Goal: Transaction & Acquisition: Purchase product/service

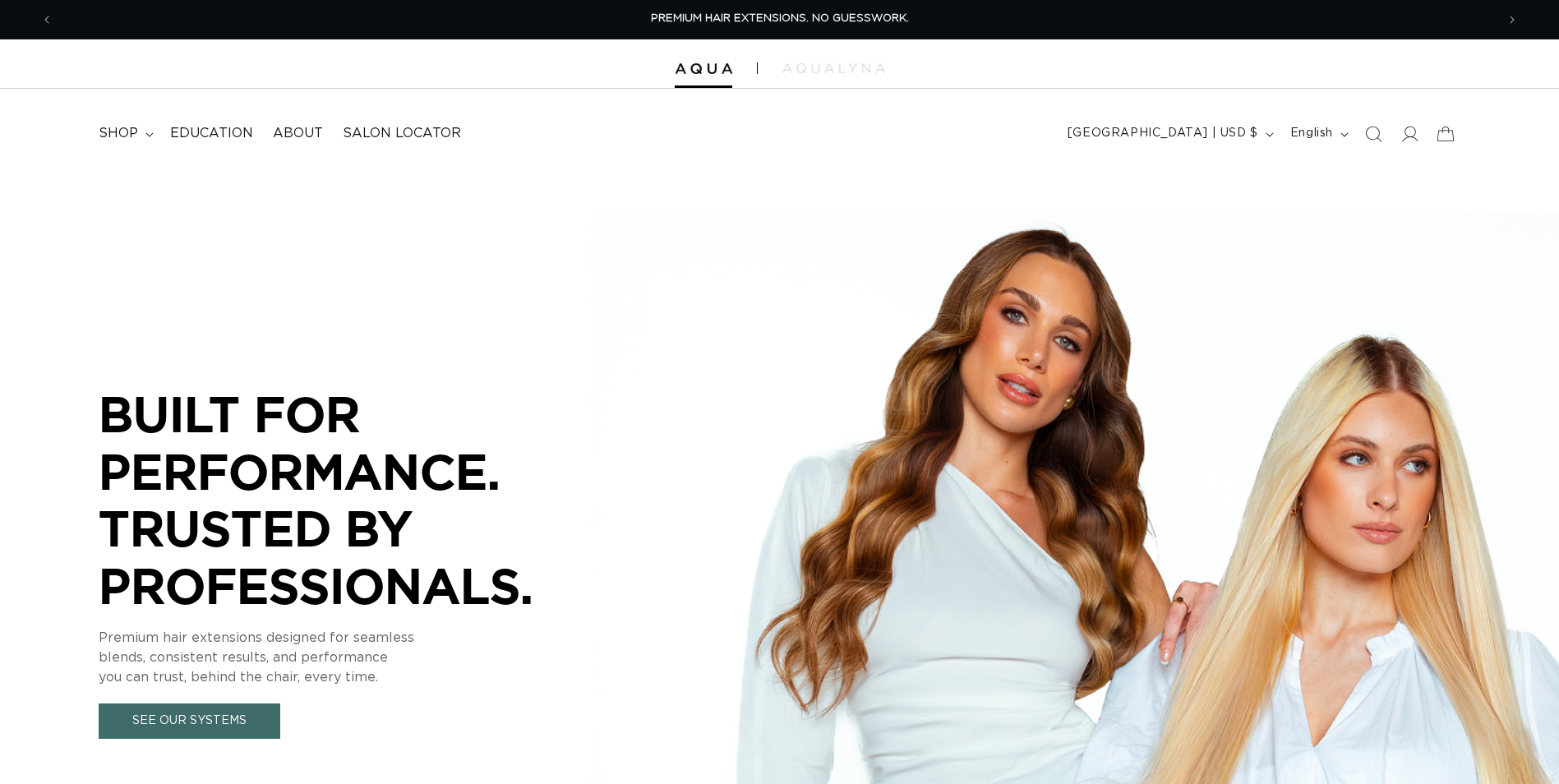
click at [142, 131] on summary "shop" at bounding box center [125, 133] width 71 height 37
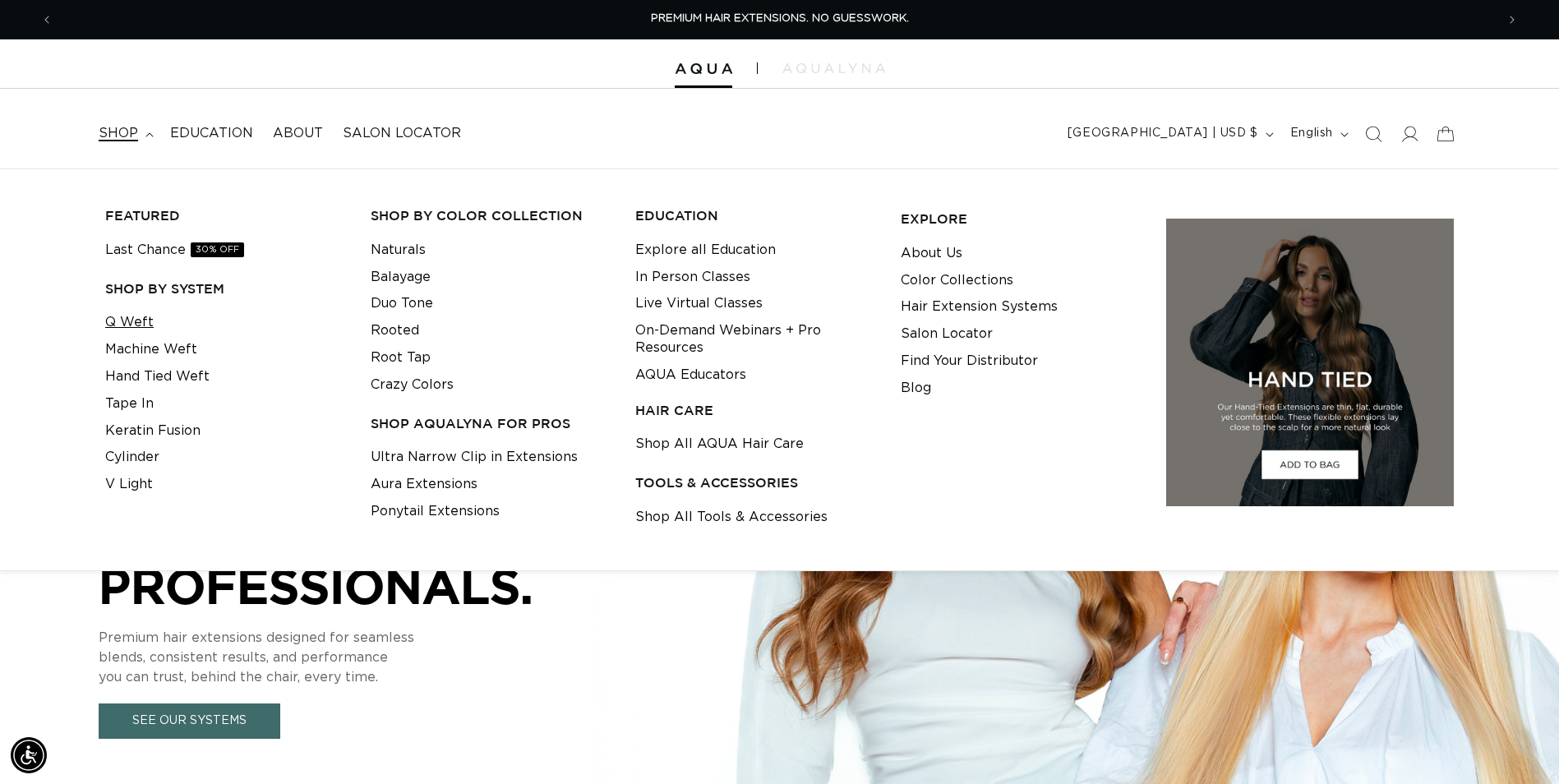
click at [146, 317] on link "Q Weft" at bounding box center [129, 322] width 49 height 27
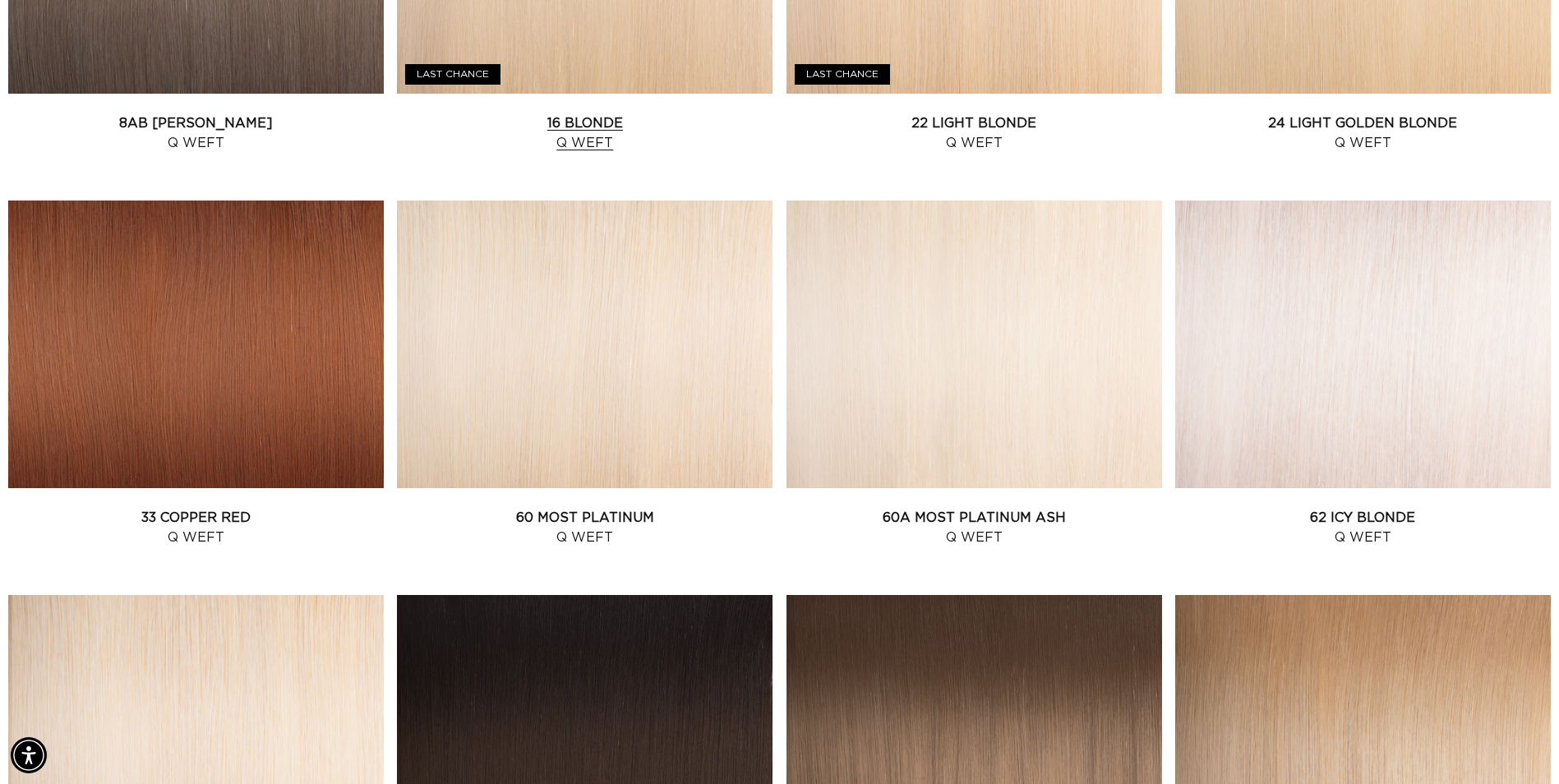
scroll to position [1726, 0]
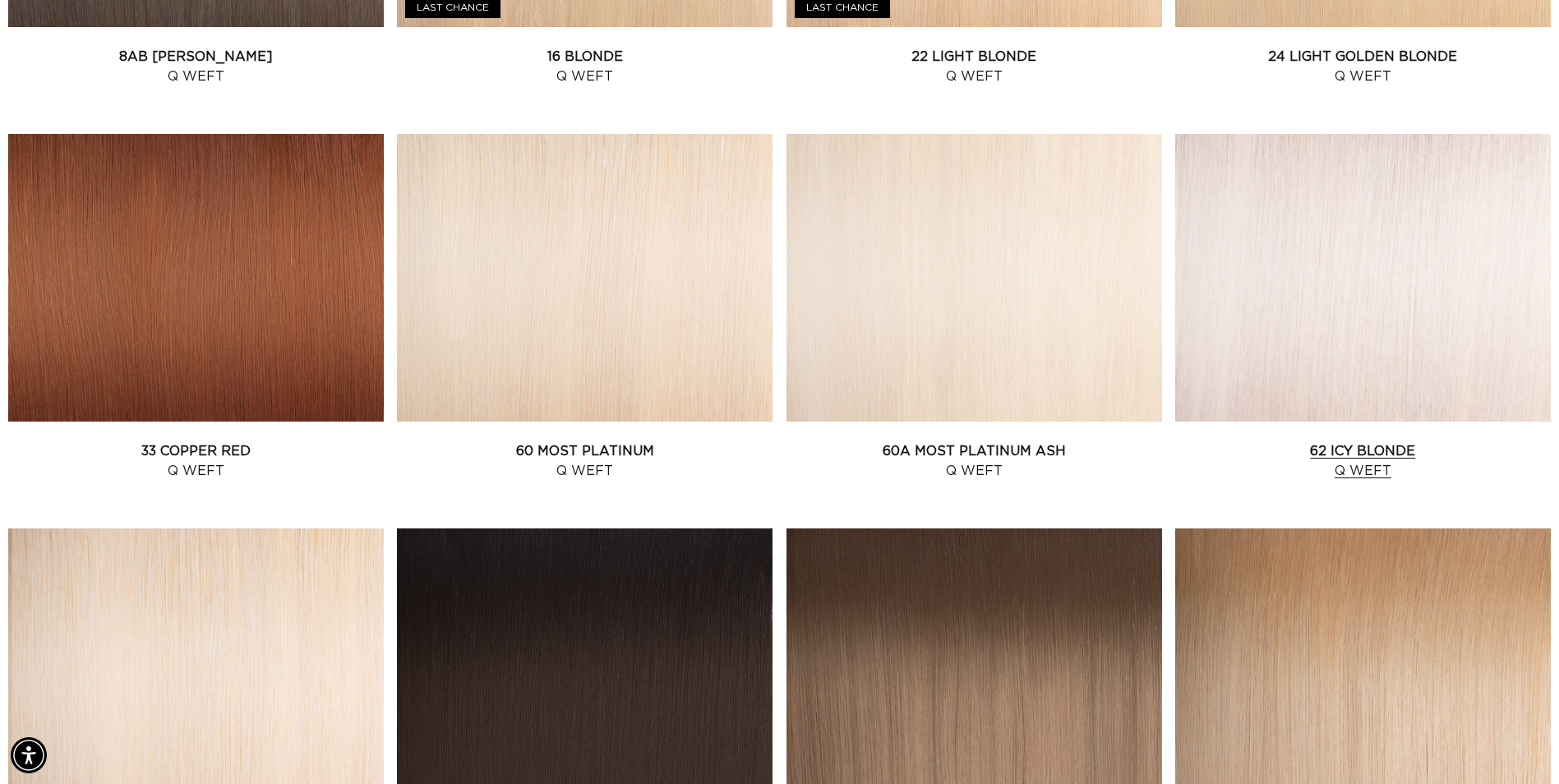
click at [1344, 442] on link "62 Icy Blonde Q Weft" at bounding box center [1363, 461] width 375 height 39
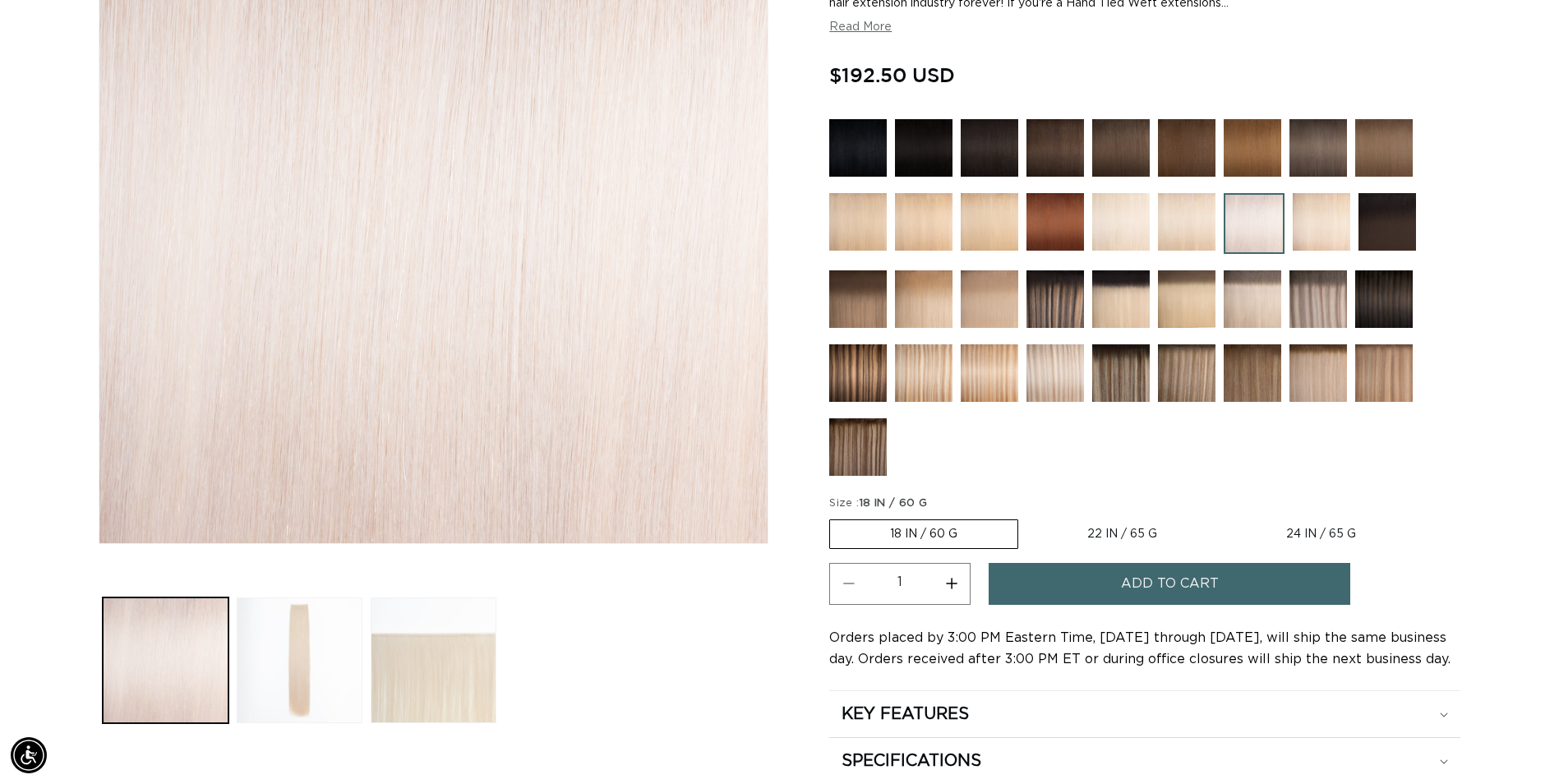
click at [1331, 536] on label "24 IN / 65 G Variant sold out or unavailable" at bounding box center [1321, 535] width 189 height 28
click at [1226, 517] on input "24 IN / 65 G Variant sold out or unavailable" at bounding box center [1225, 516] width 1 height 1
radio input "true"
click at [1126, 586] on span "Add to cart" at bounding box center [1170, 583] width 98 height 42
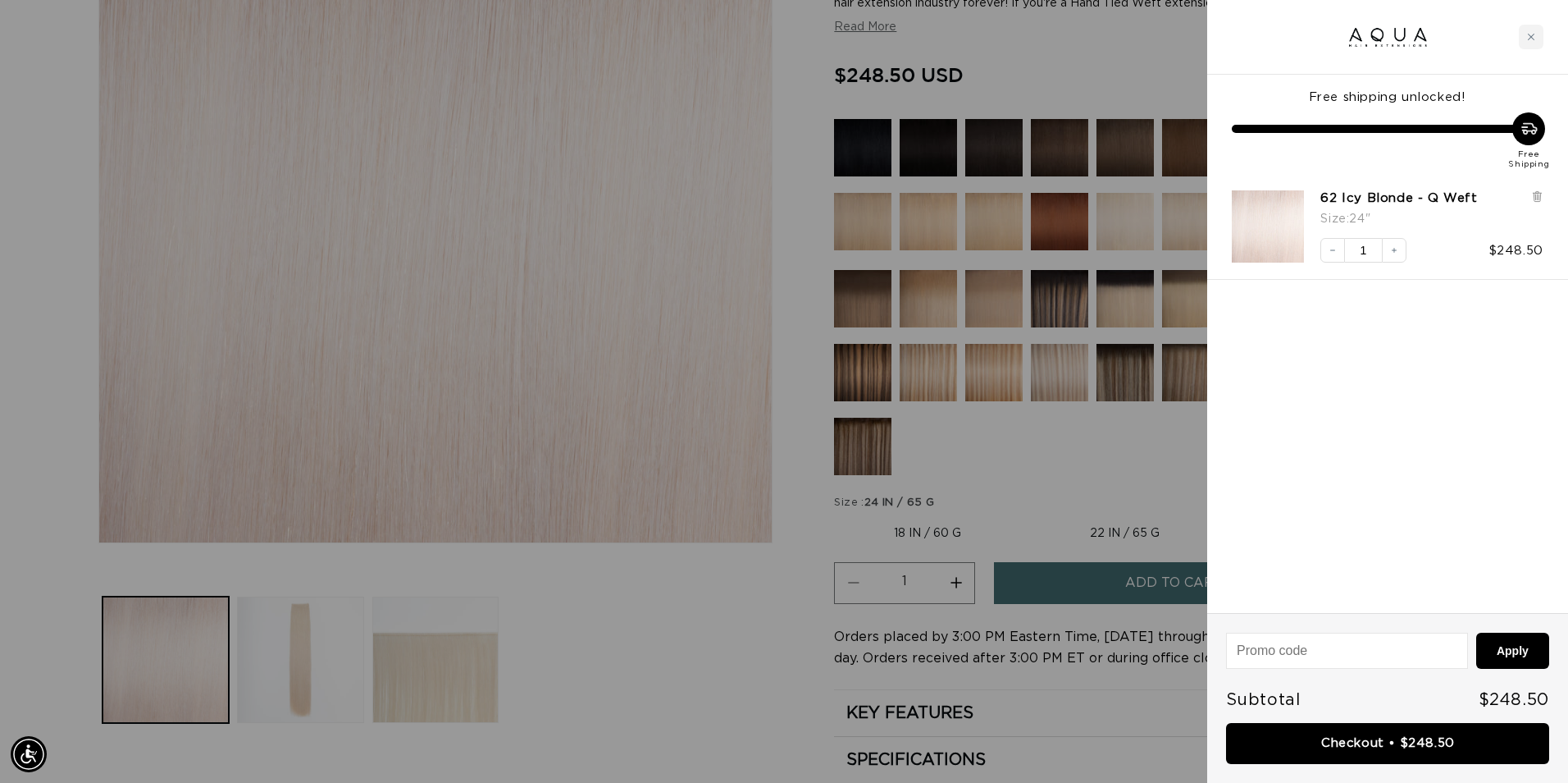
scroll to position [0, 2904]
click at [1392, 251] on icon "Increase quantity" at bounding box center [1394, 250] width 10 height 10
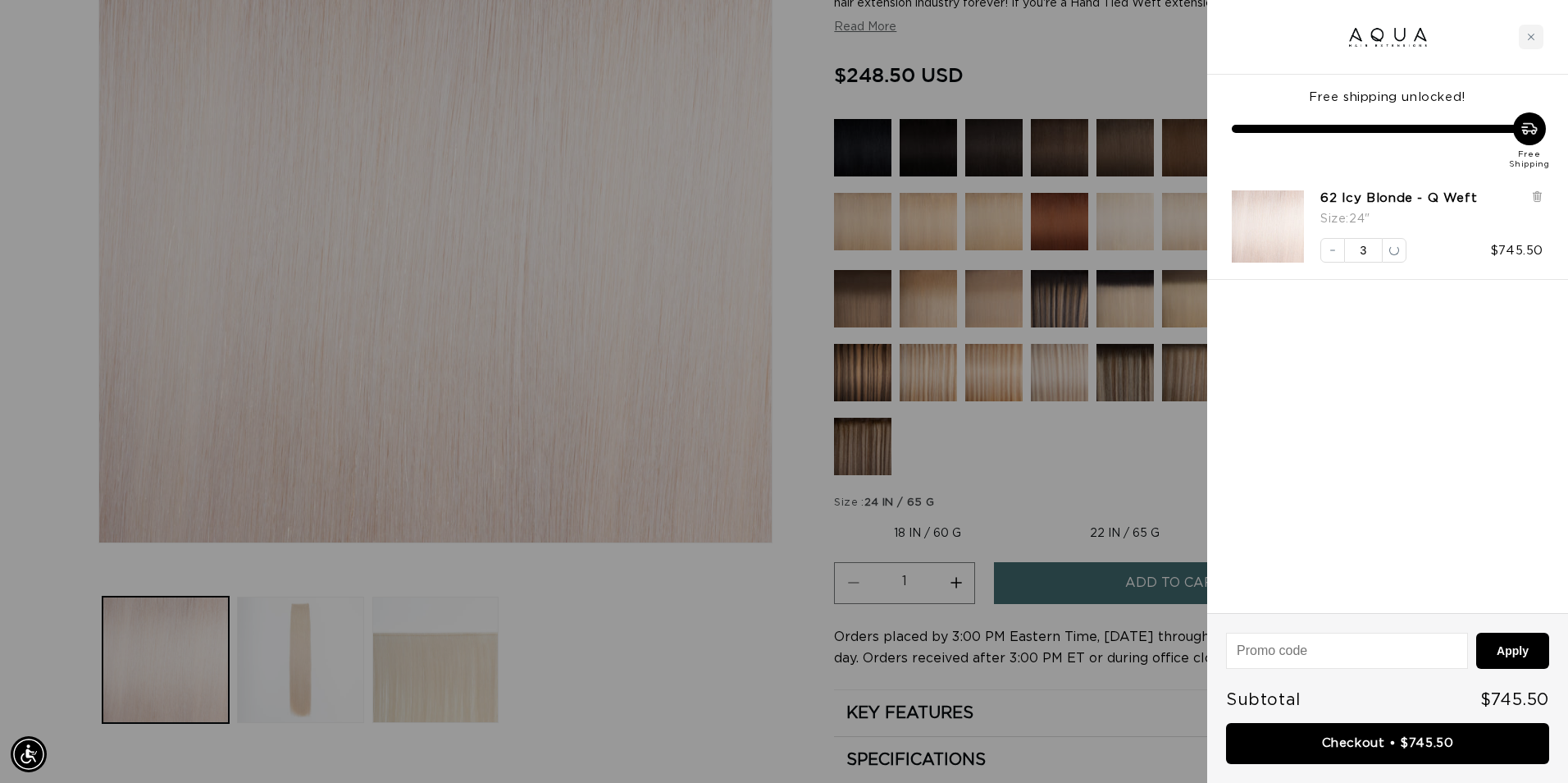
scroll to position [0, 1452]
click at [1537, 37] on div "Close cart" at bounding box center [1531, 37] width 24 height 24
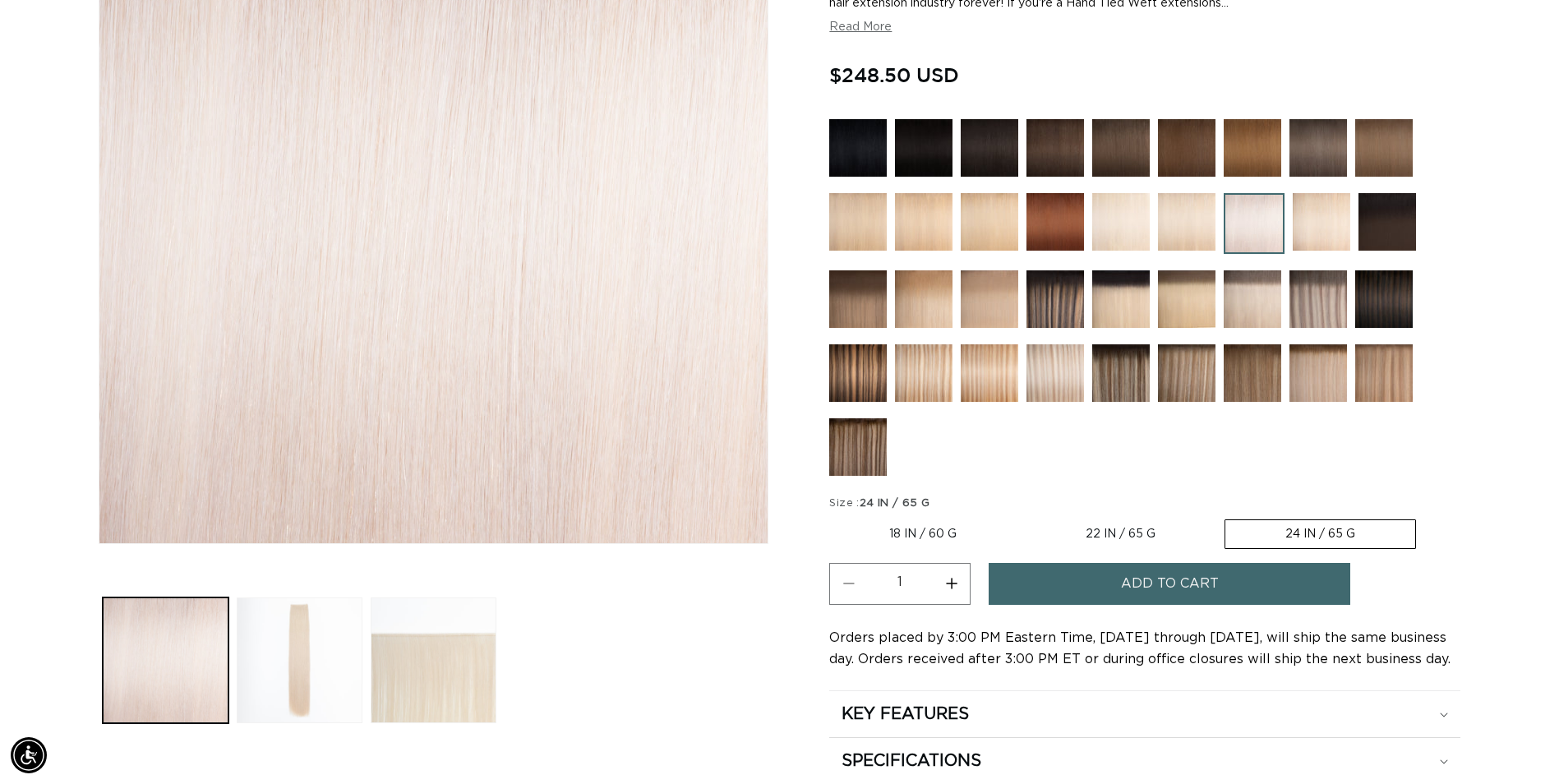
scroll to position [0, 2885]
click at [1138, 156] on img at bounding box center [1120, 147] width 57 height 57
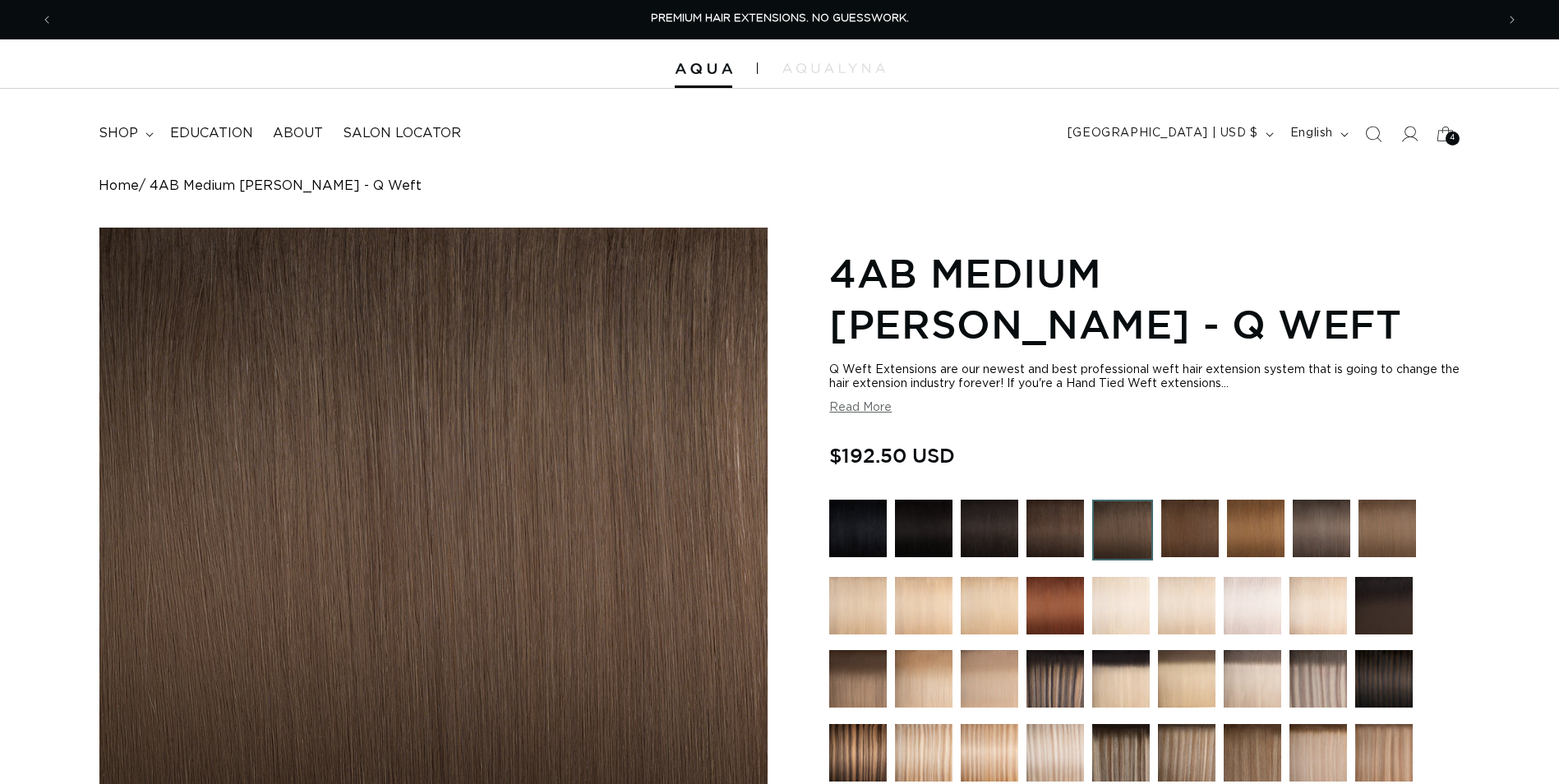
click at [1062, 509] on img at bounding box center [1054, 528] width 57 height 57
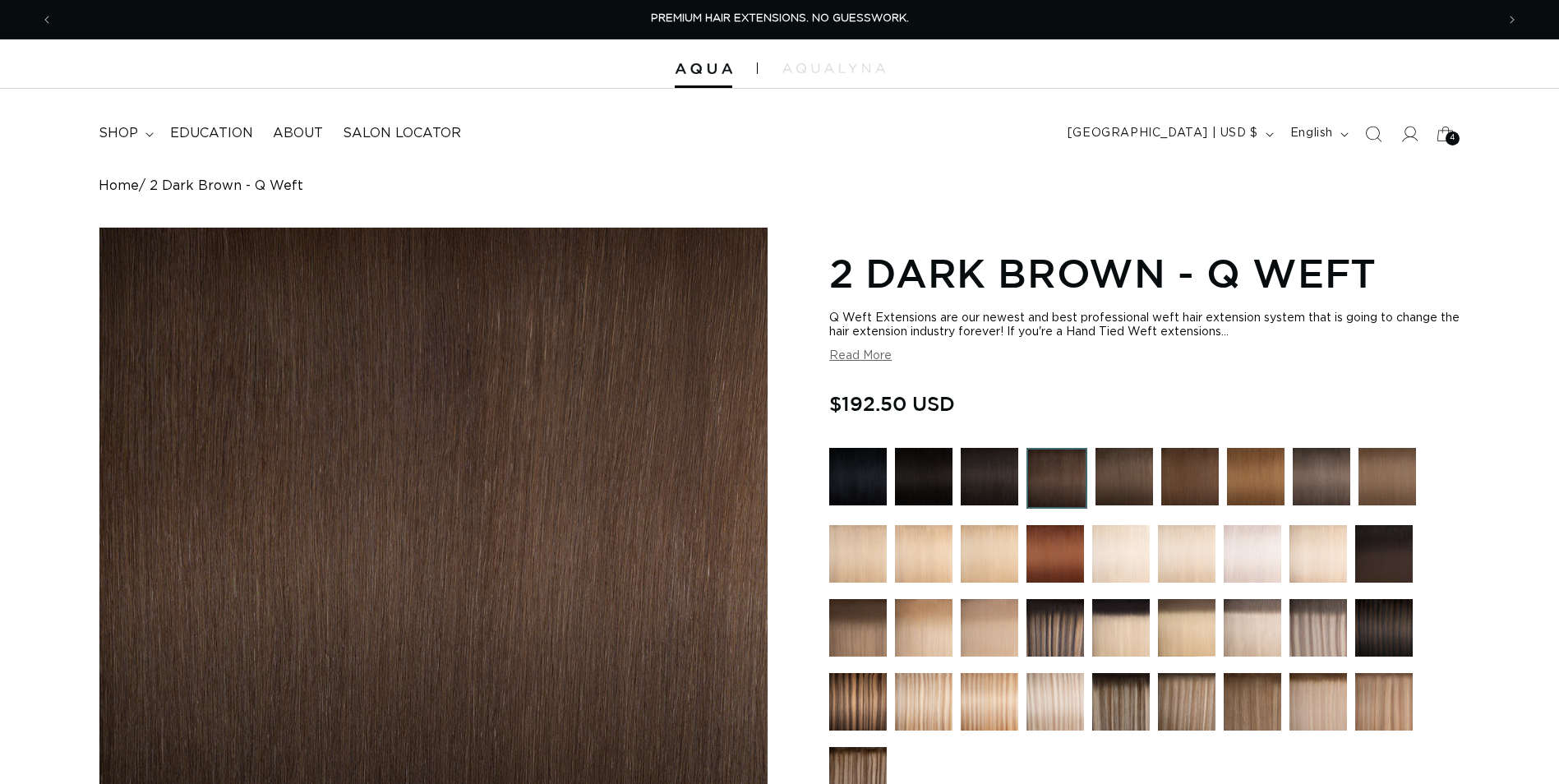
click at [1138, 488] on img at bounding box center [1124, 476] width 57 height 57
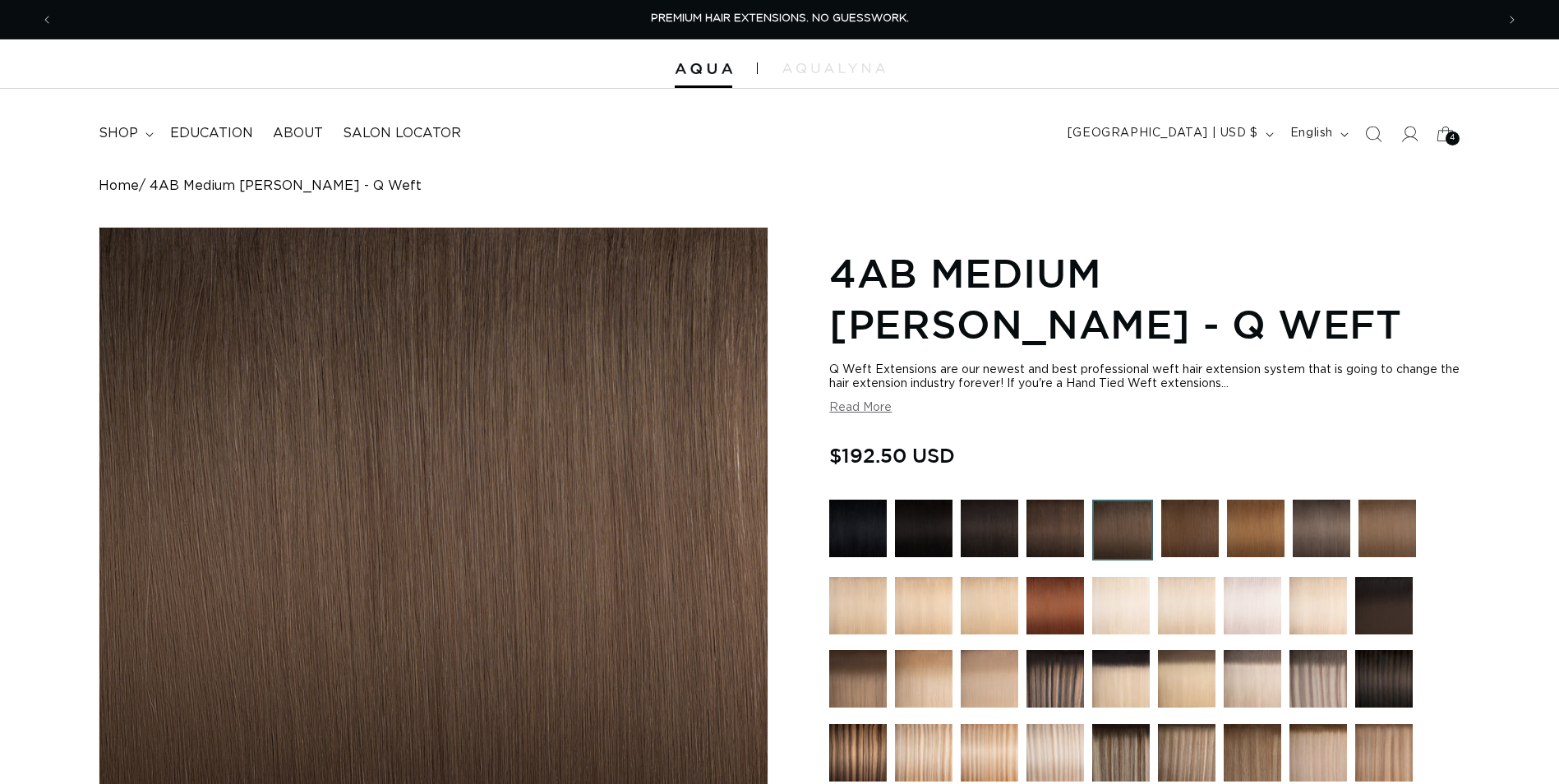
click at [1184, 521] on img at bounding box center [1189, 528] width 57 height 57
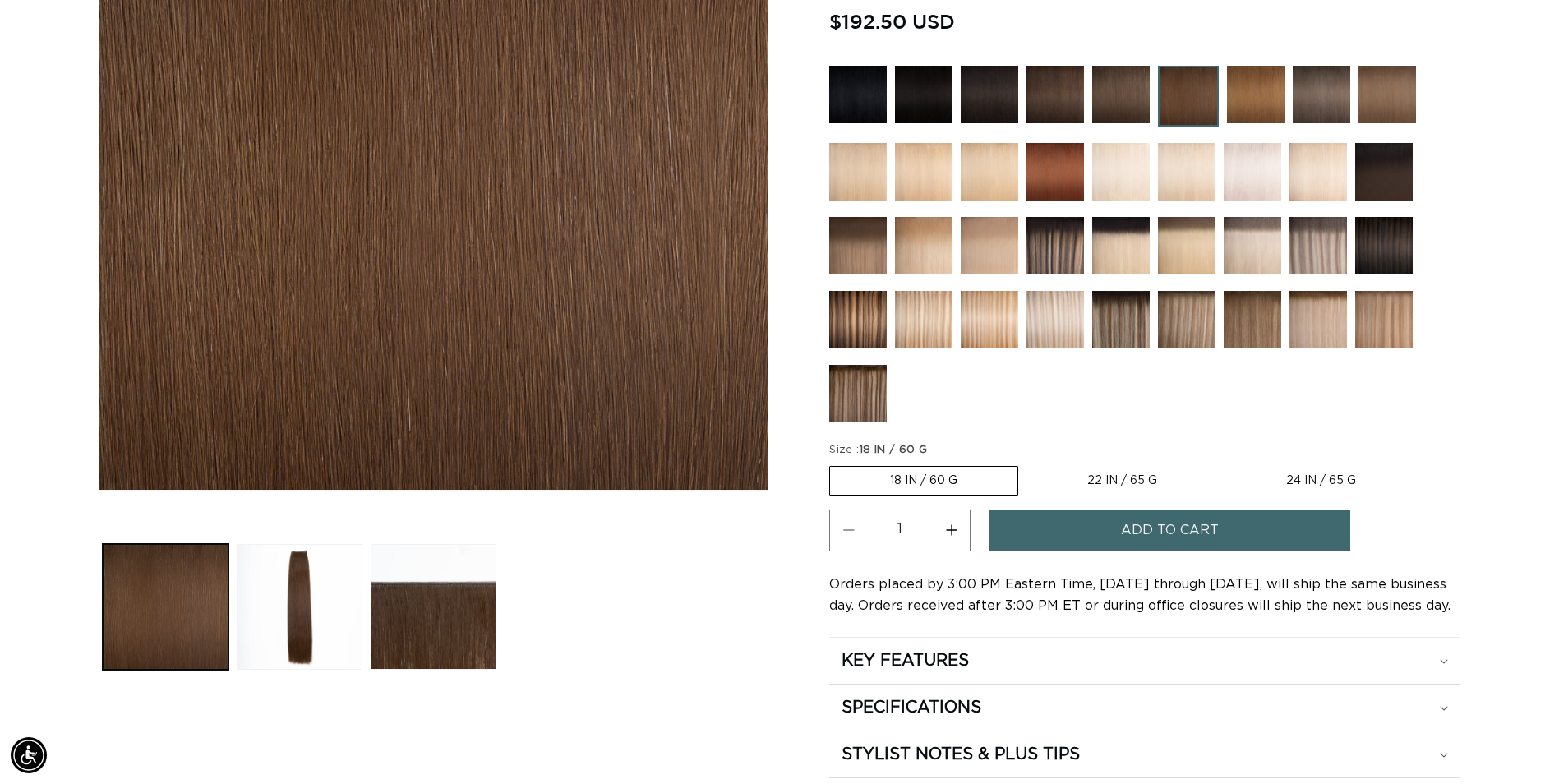
scroll to position [411, 0]
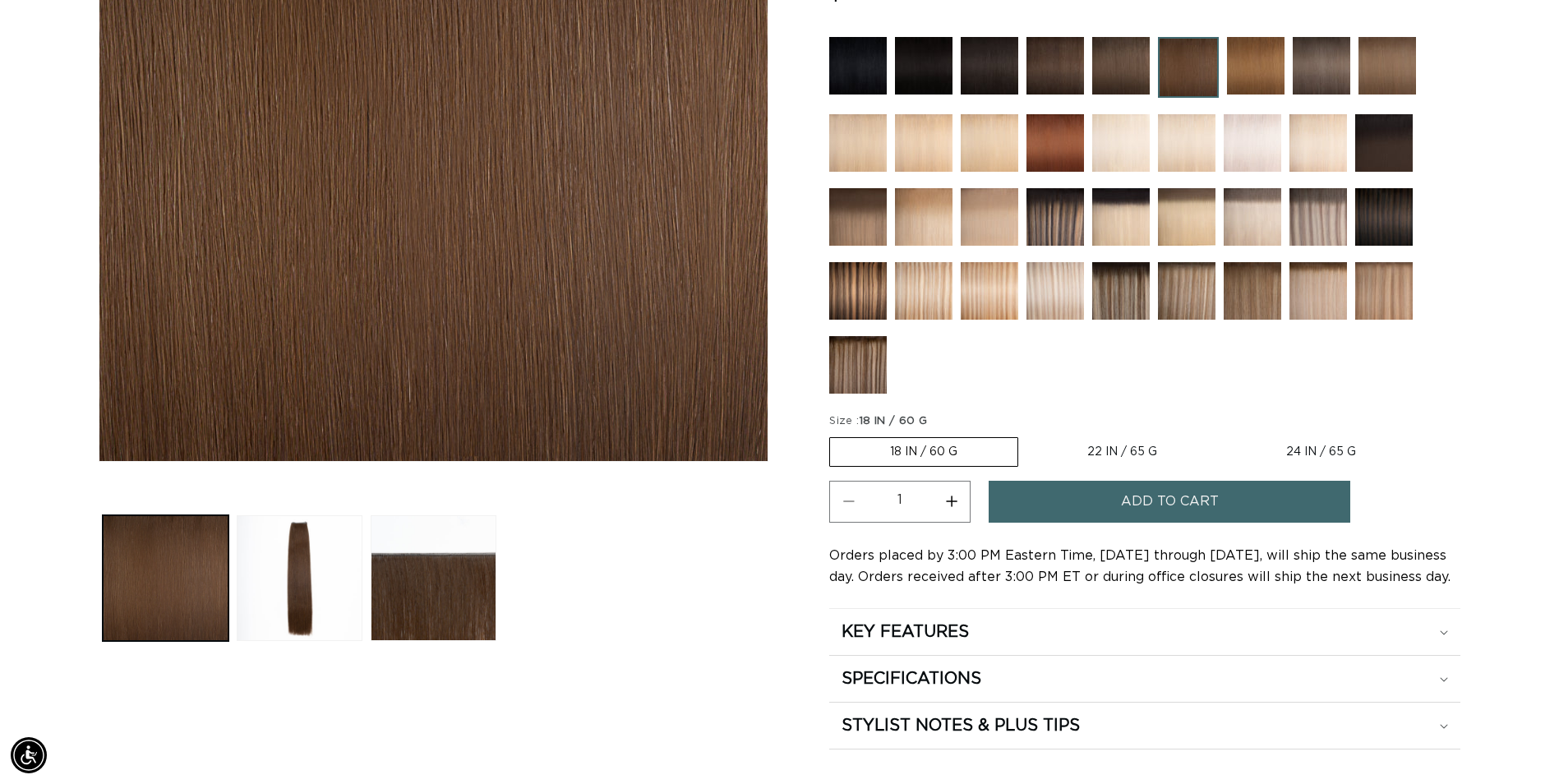
click at [1314, 447] on label "24 IN / 65 G Variant sold out or unavailable" at bounding box center [1321, 452] width 189 height 28
click at [1226, 435] on input "24 IN / 65 G Variant sold out or unavailable" at bounding box center [1225, 434] width 1 height 1
radio input "true"
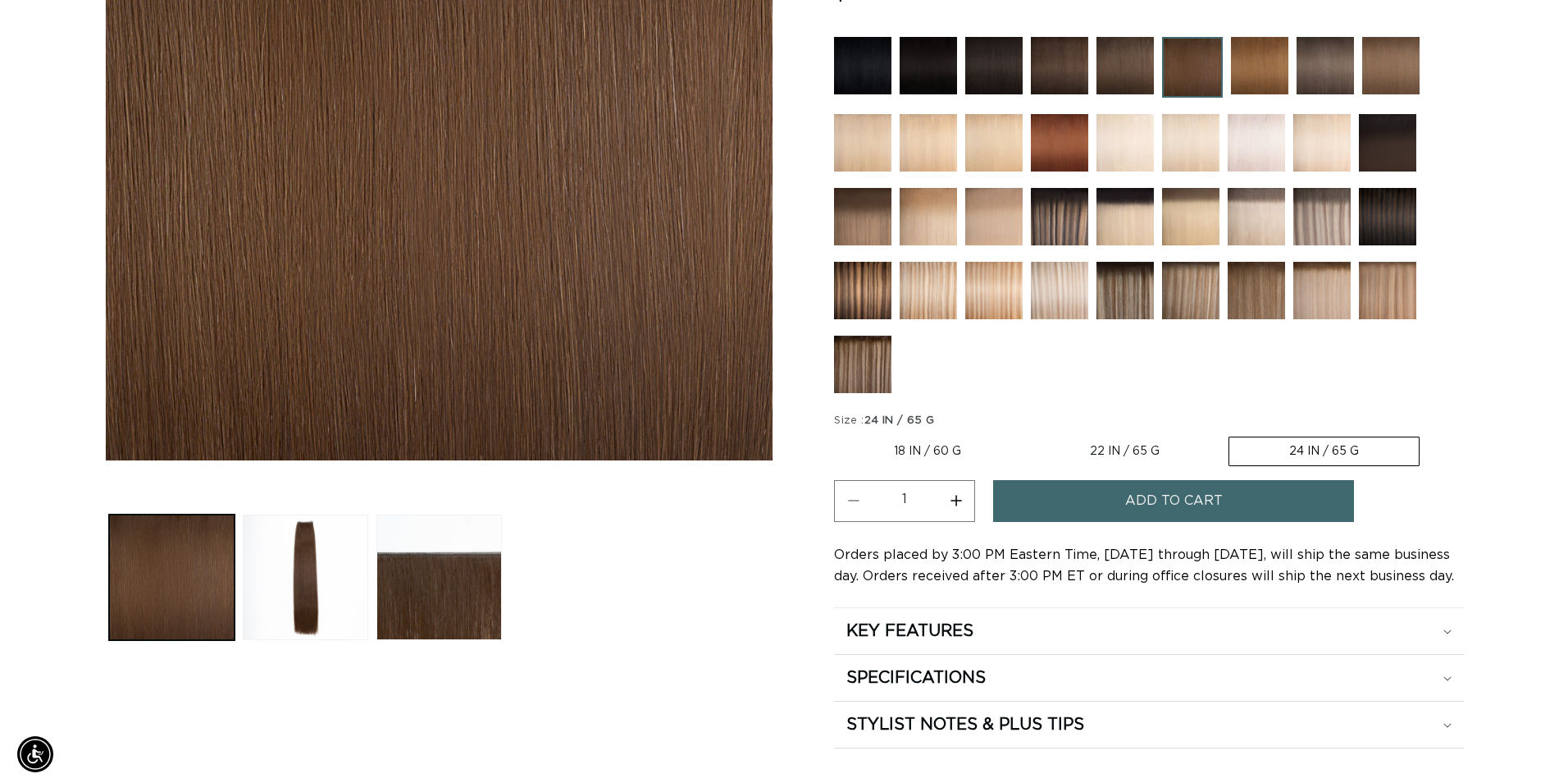
scroll to position [0, 1440]
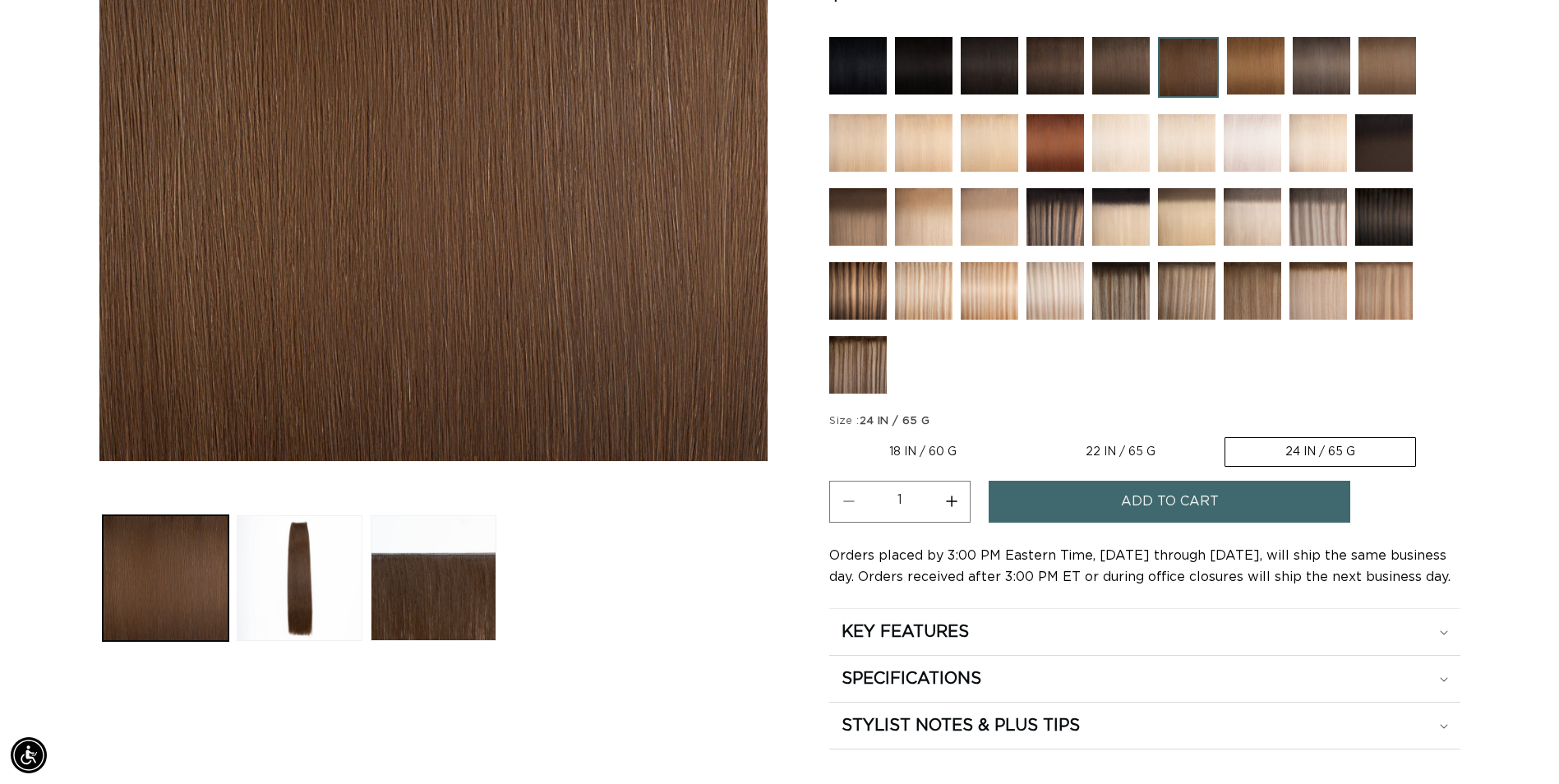
click at [1110, 503] on button "Add to cart" at bounding box center [1170, 502] width 362 height 42
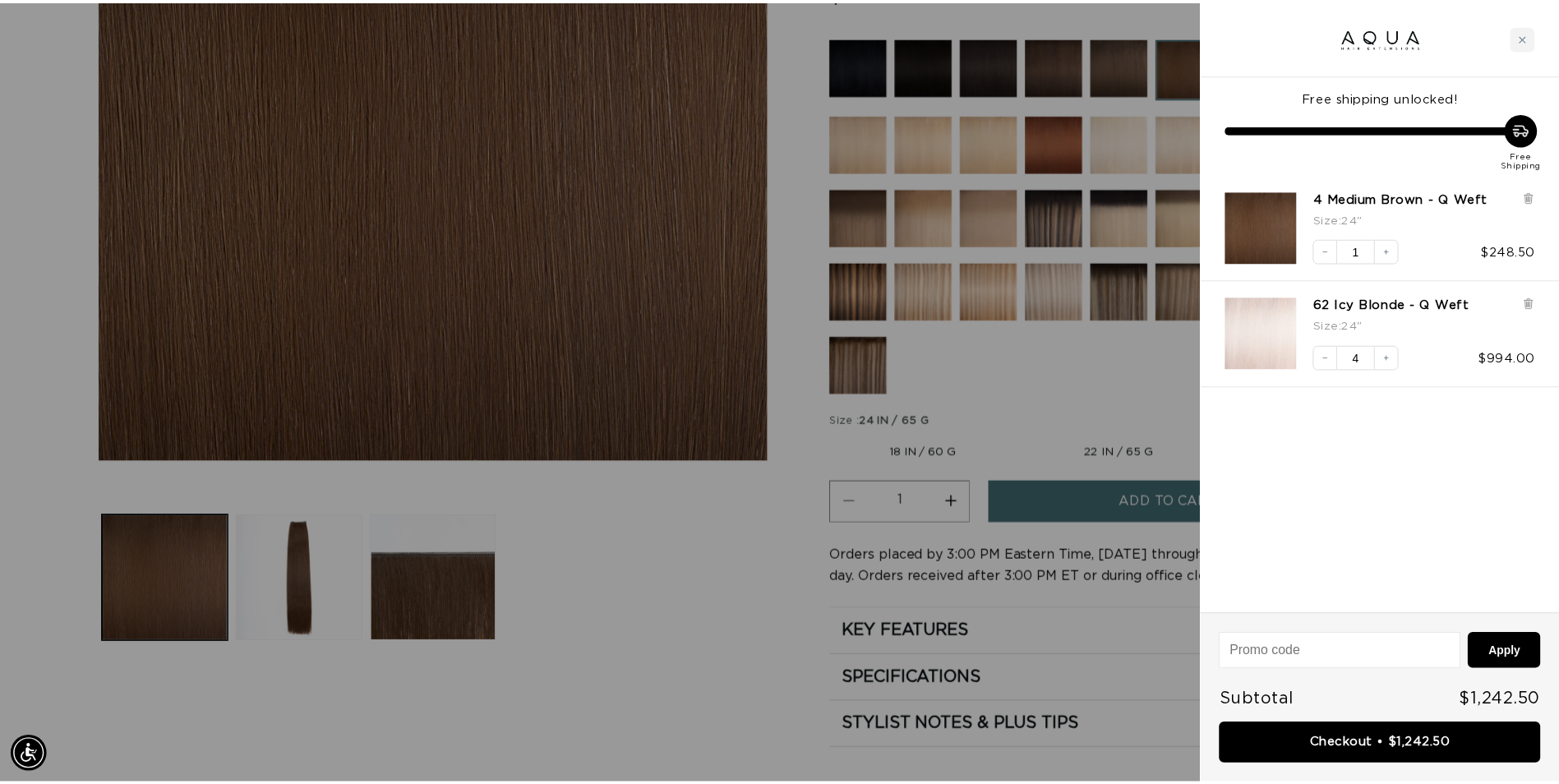
scroll to position [0, 0]
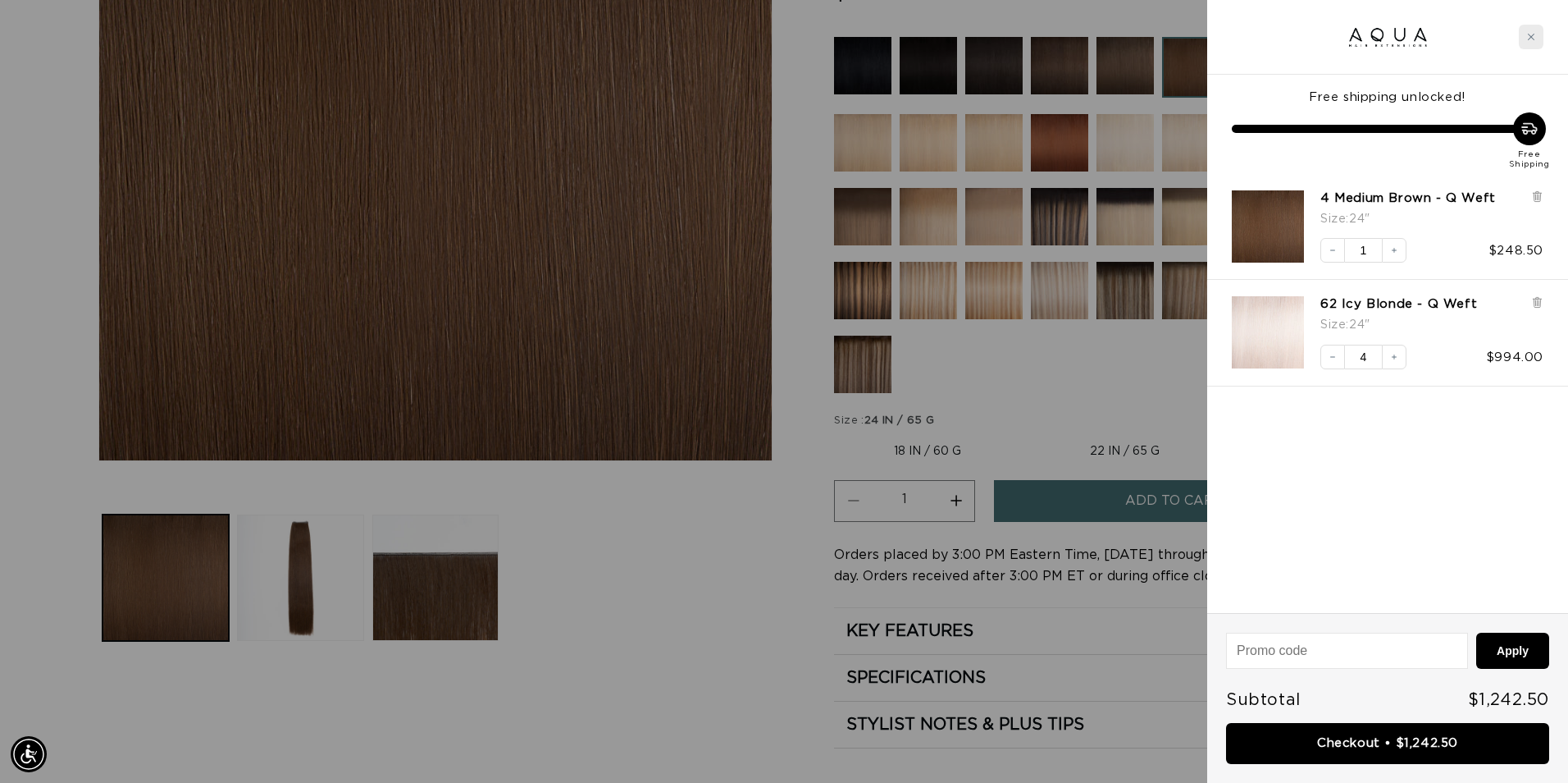
click at [1529, 40] on icon "Close cart" at bounding box center [1531, 37] width 8 height 8
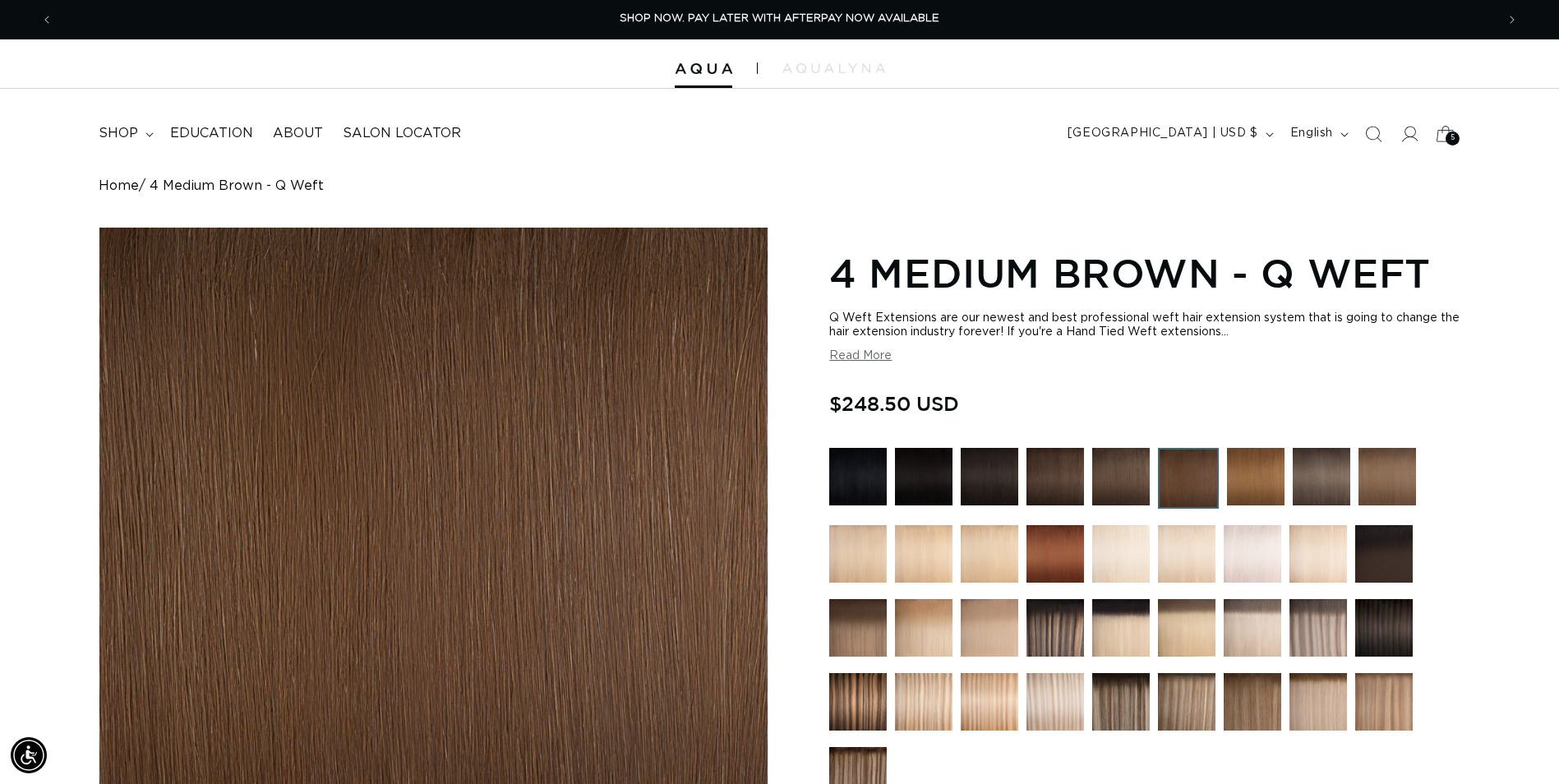
click at [1447, 131] on icon at bounding box center [1445, 133] width 38 height 38
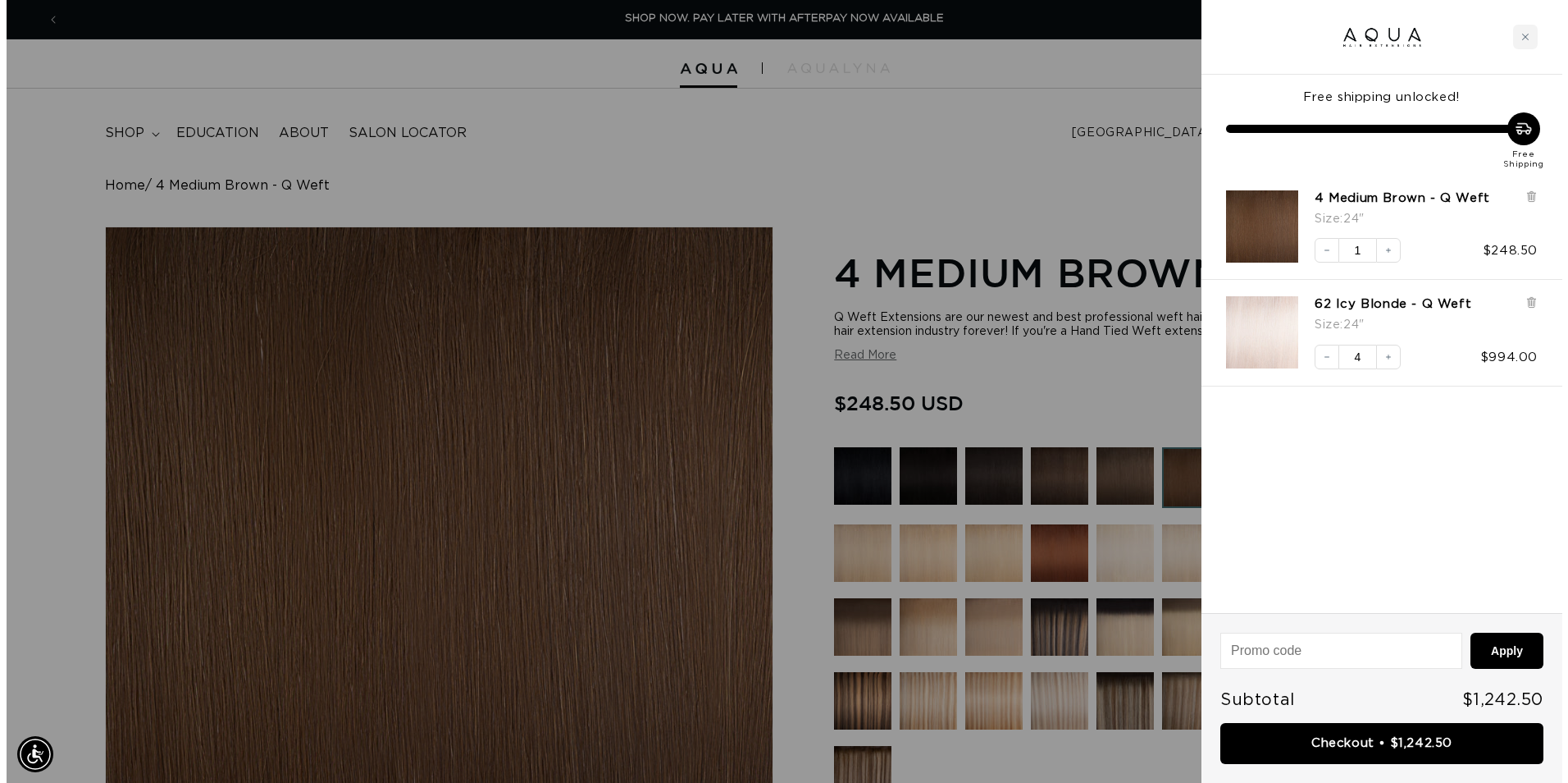
scroll to position [0, 1452]
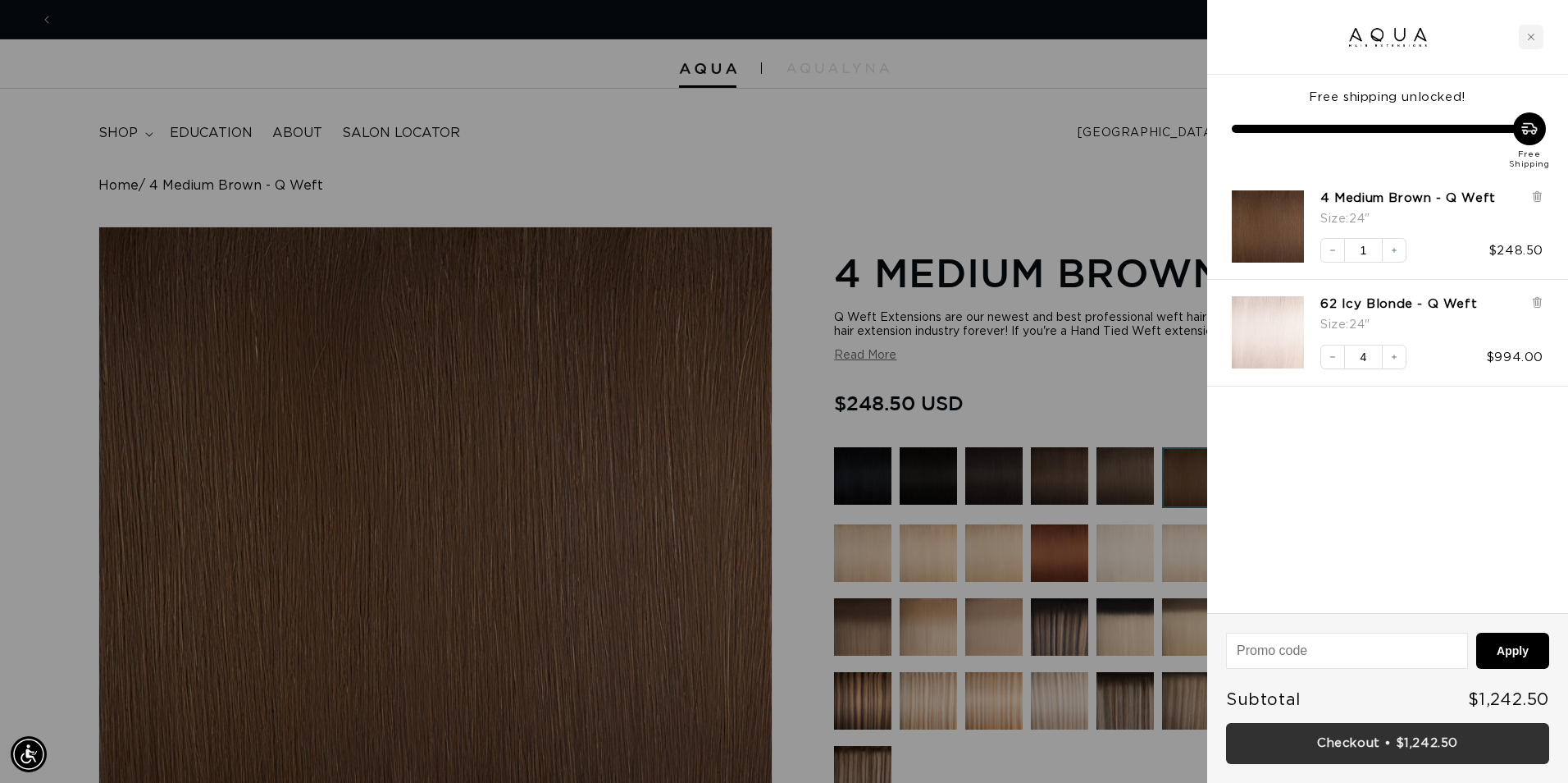
click at [1357, 748] on link "Checkout • $1,242.50" at bounding box center [1387, 744] width 323 height 42
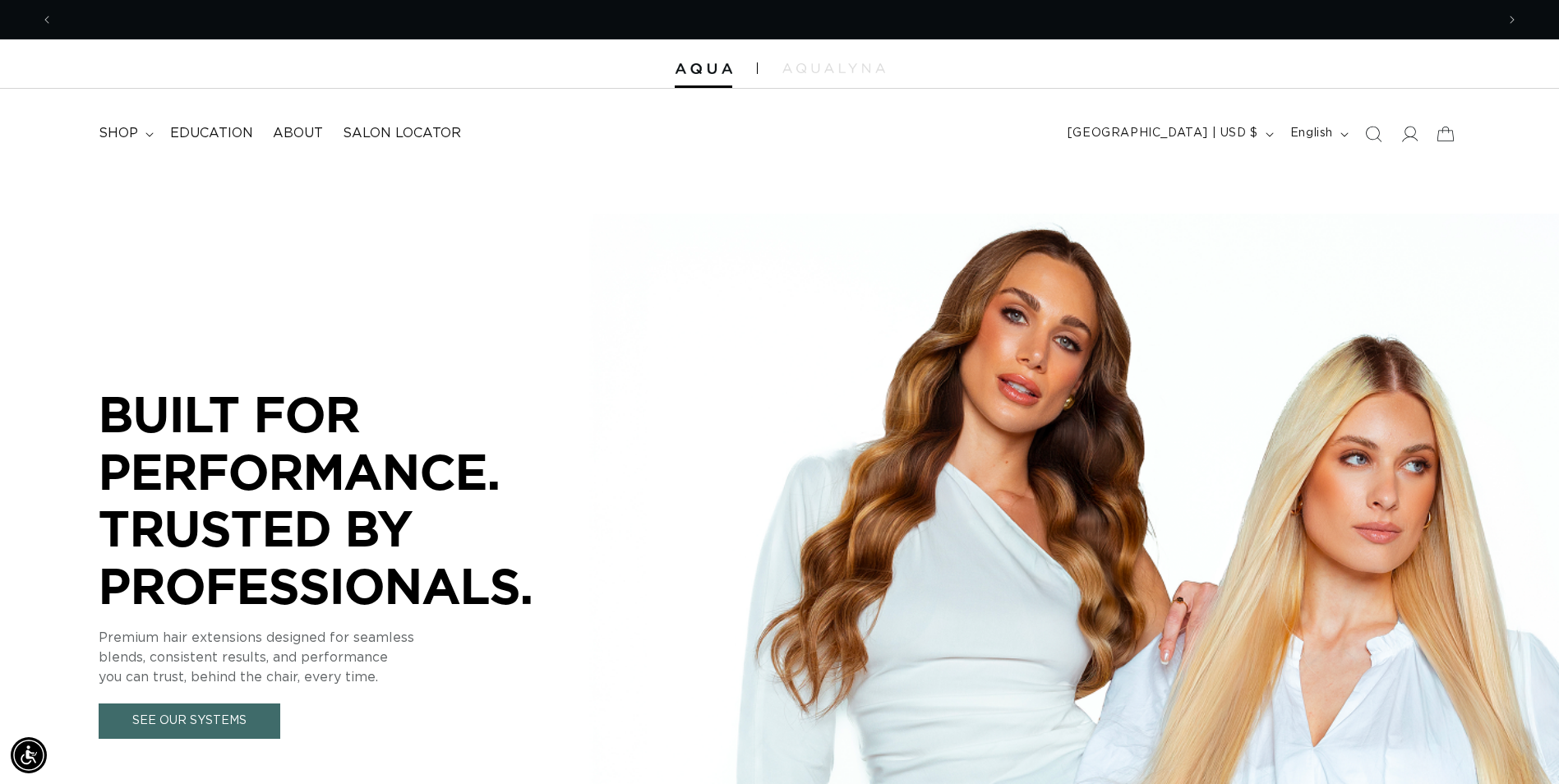
scroll to position [0, 1443]
click at [143, 136] on summary "shop" at bounding box center [125, 133] width 71 height 37
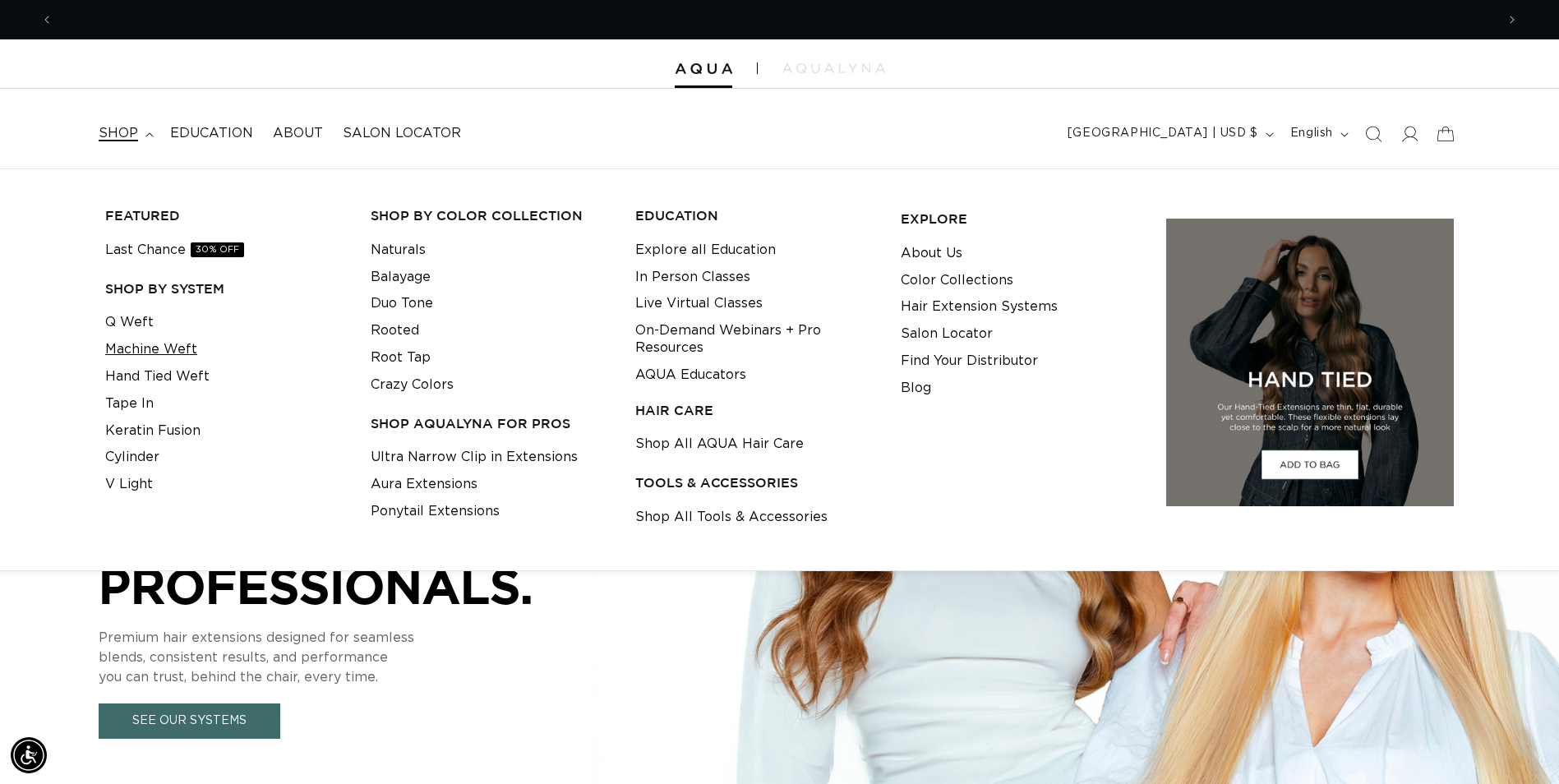
click at [138, 343] on link "Machine Weft" at bounding box center [151, 349] width 92 height 27
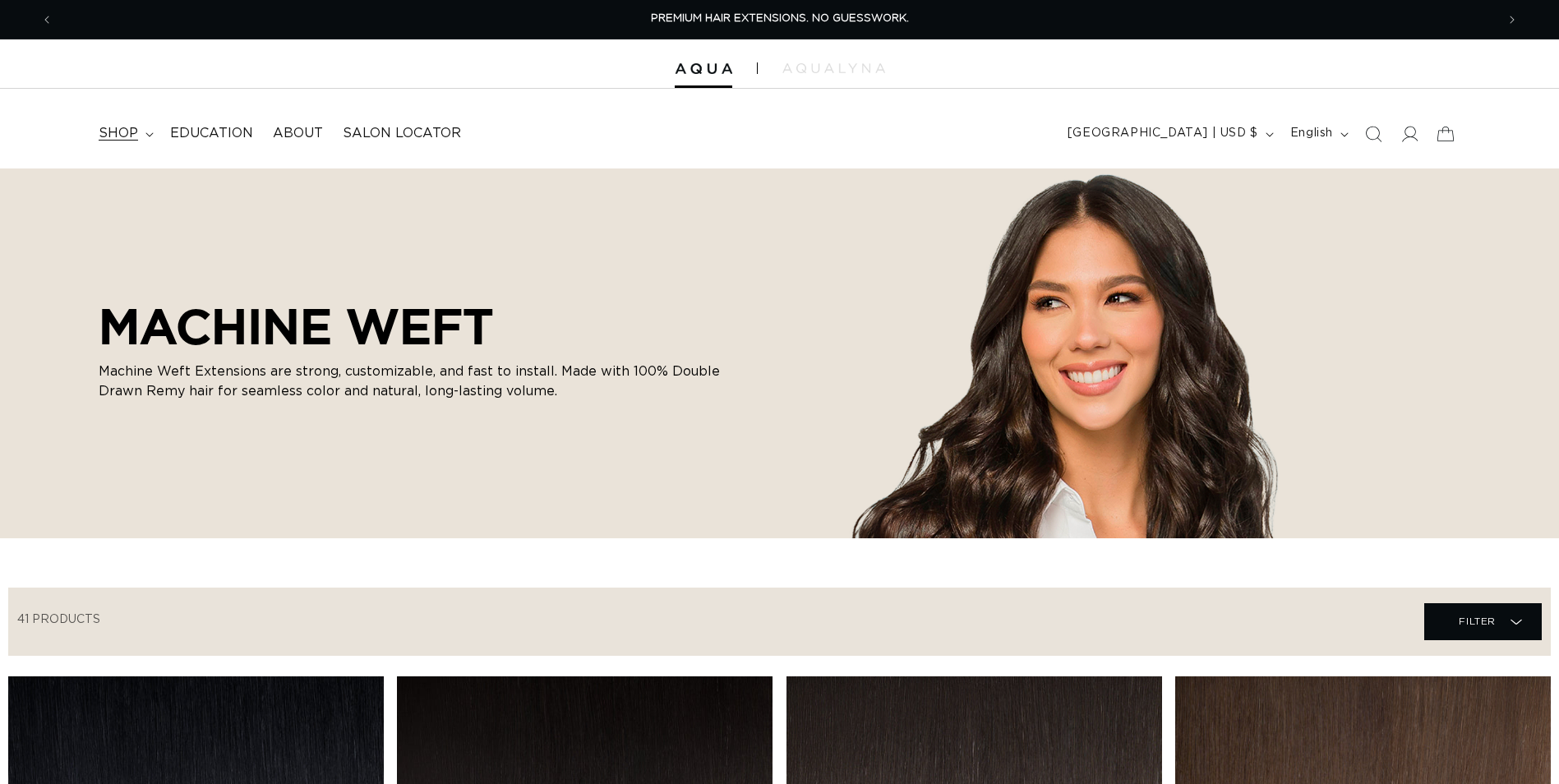
click at [143, 134] on summary "shop" at bounding box center [125, 133] width 71 height 37
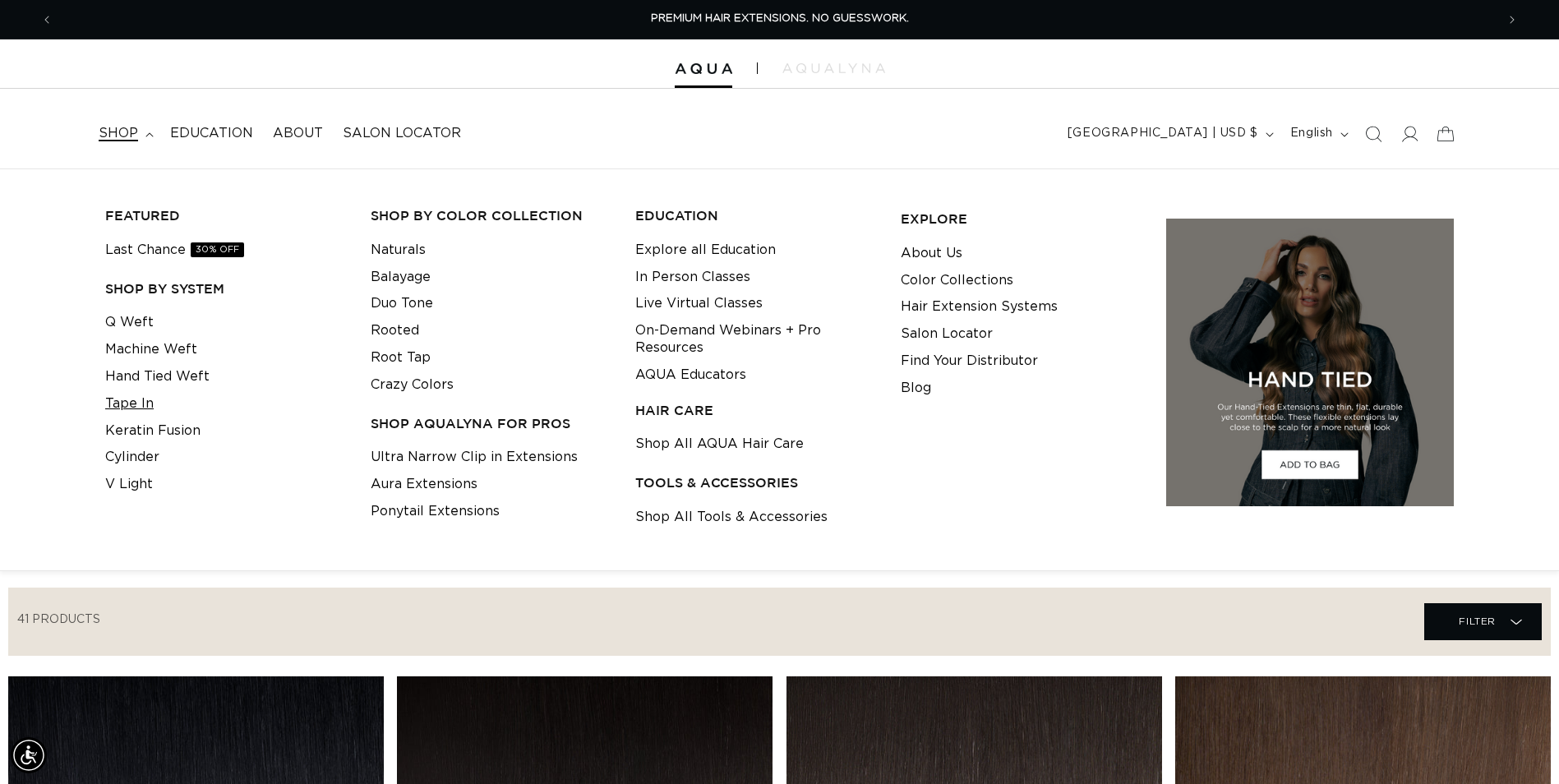
click at [126, 400] on link "Tape In" at bounding box center [129, 403] width 49 height 27
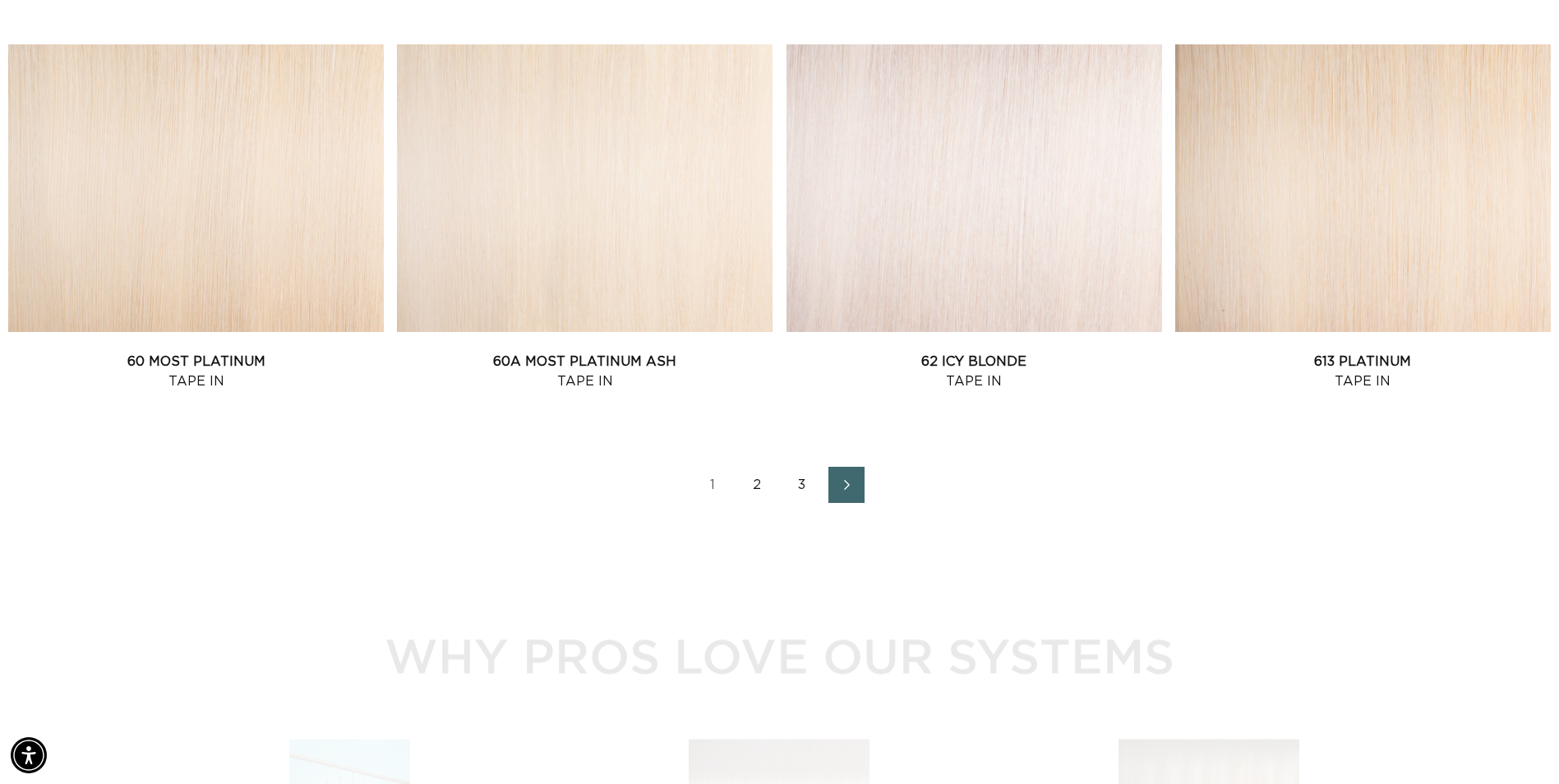
scroll to position [2300, 0]
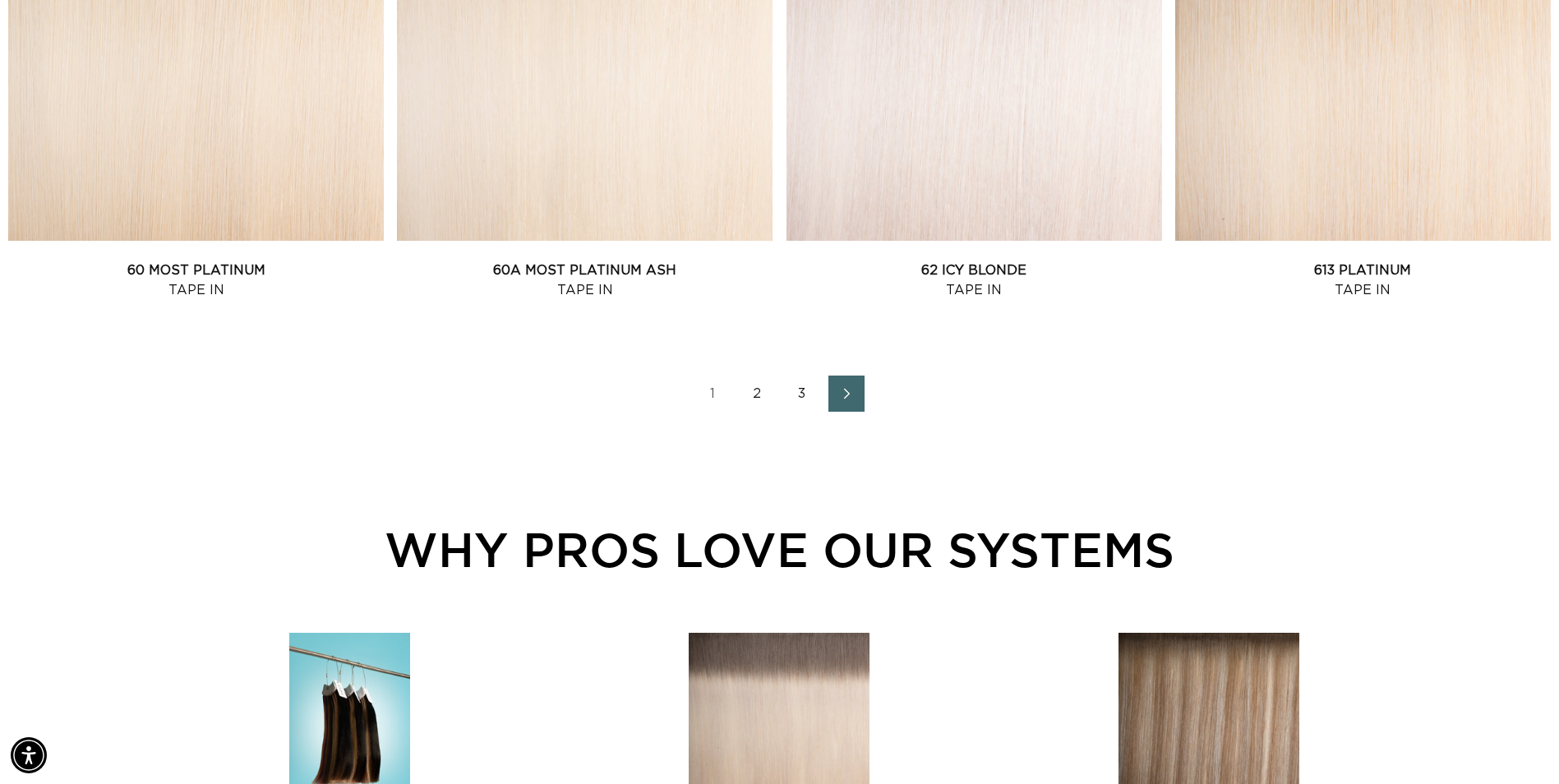
click at [838, 396] on icon "Next page" at bounding box center [847, 394] width 22 height 11
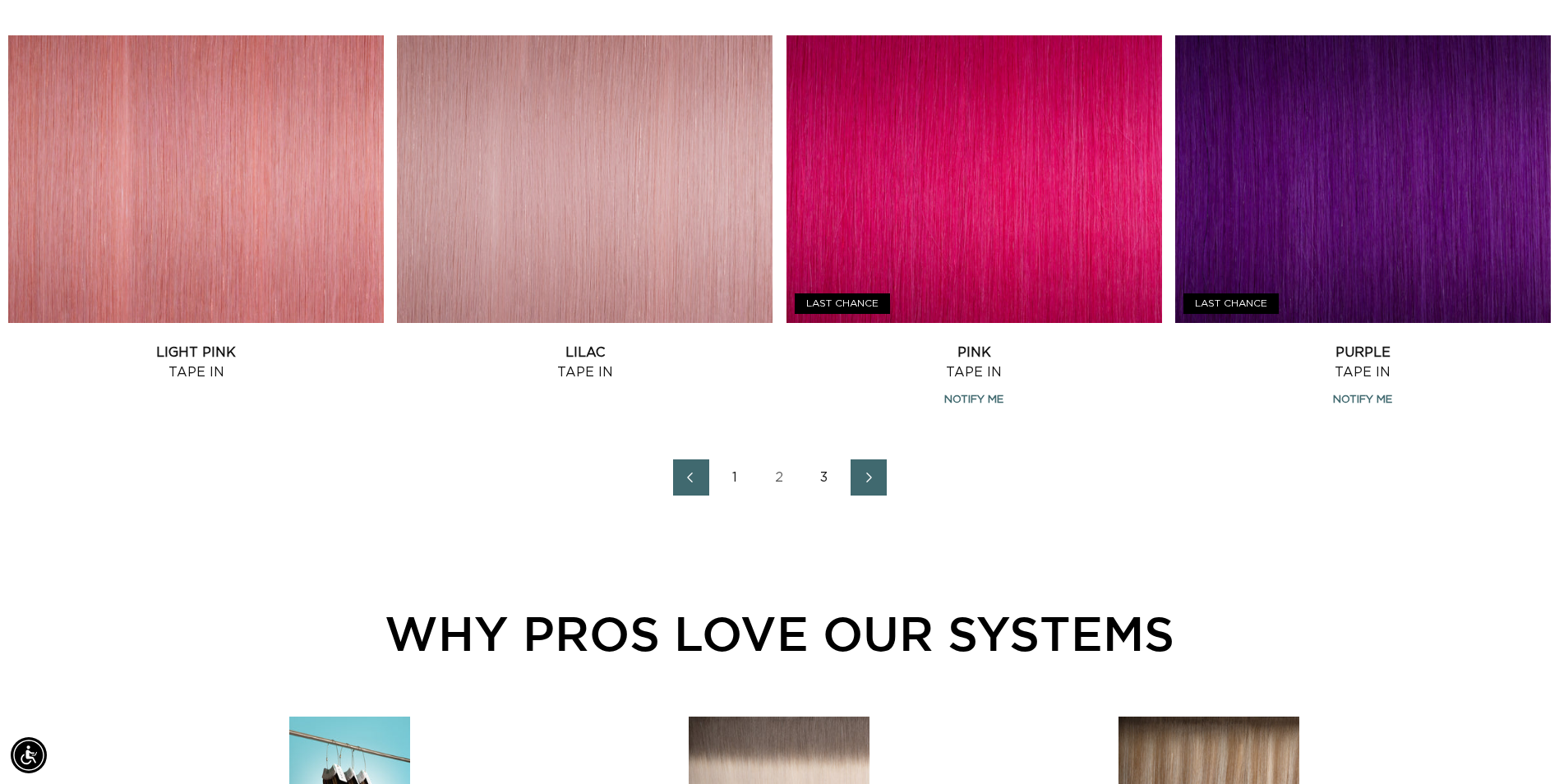
scroll to position [0, 2885]
click at [870, 475] on icon "Next page" at bounding box center [870, 477] width 6 height 10
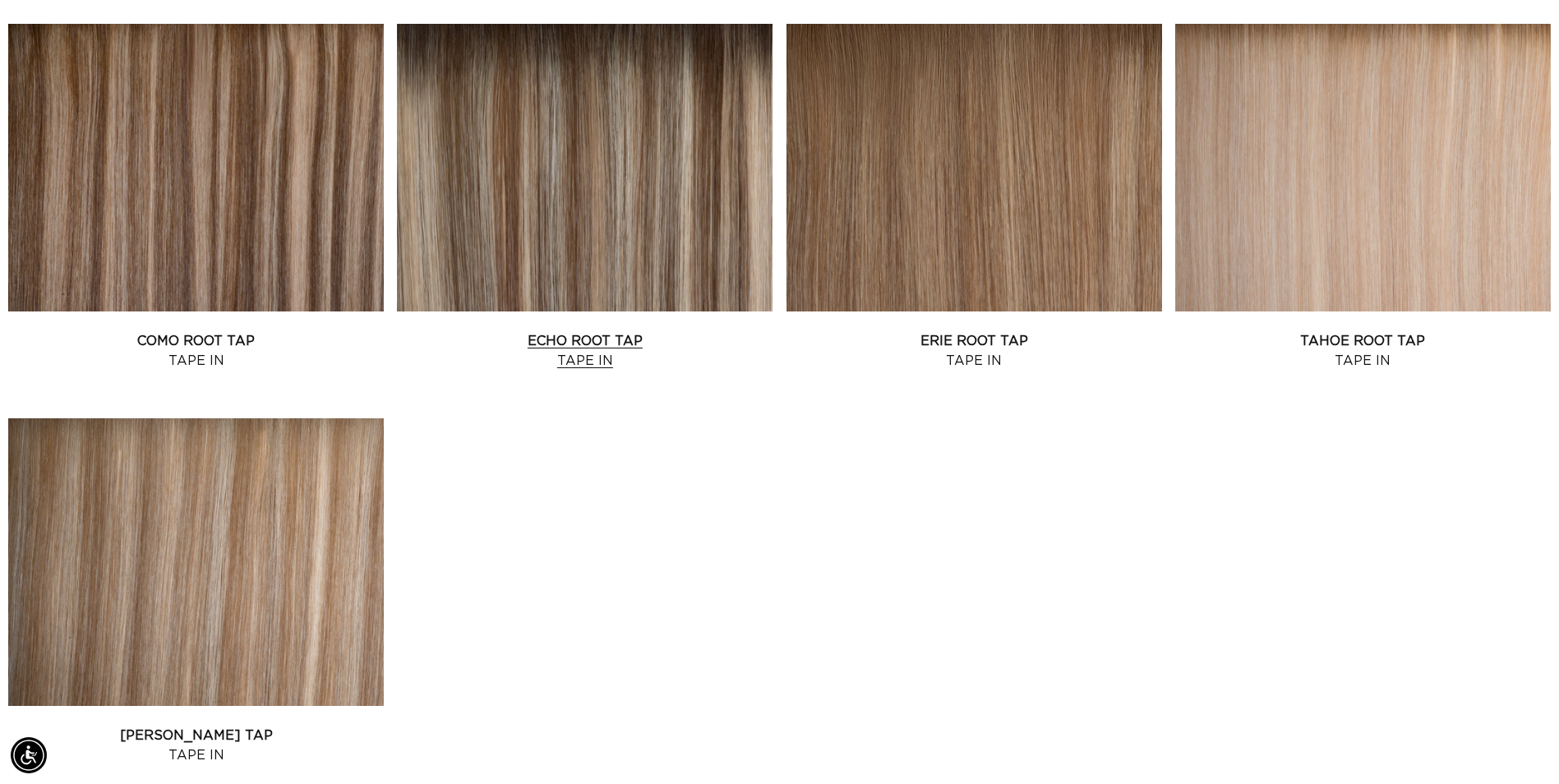
scroll to position [1151, 0]
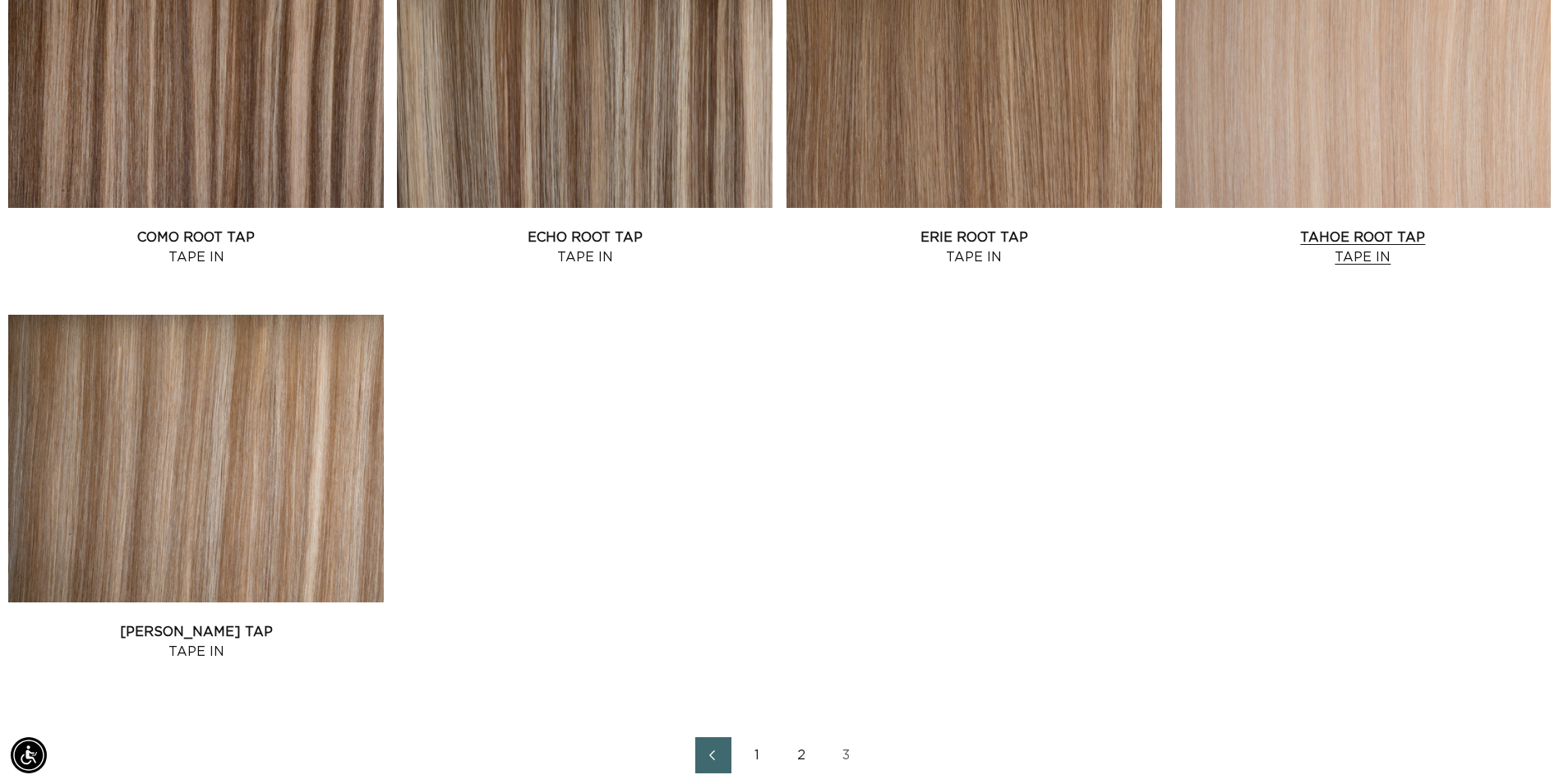
click at [1428, 228] on link "Tahoe Root Tap Tape In" at bounding box center [1363, 248] width 375 height 39
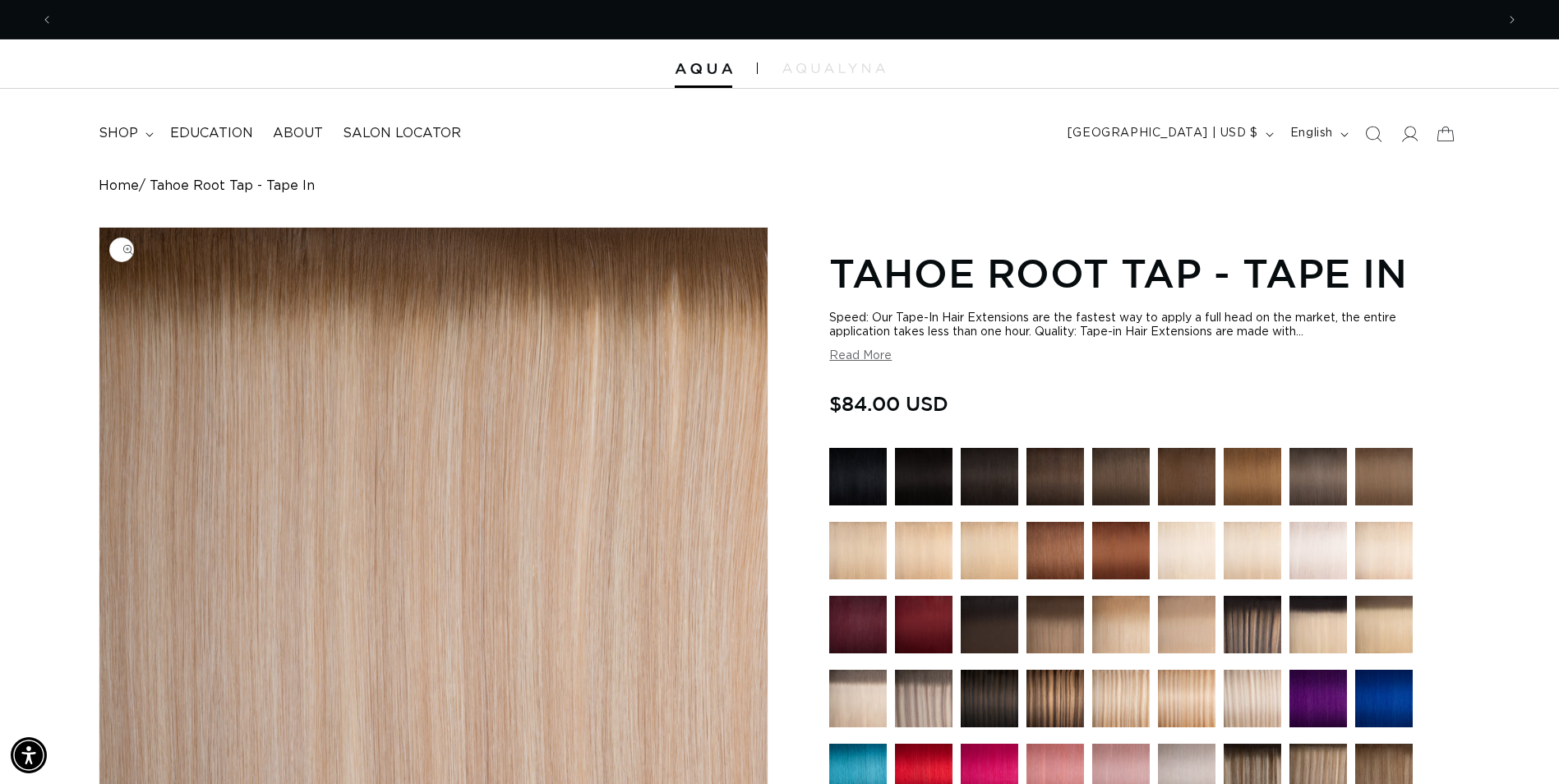
scroll to position [0, 1443]
click at [149, 136] on icon at bounding box center [149, 134] width 8 height 5
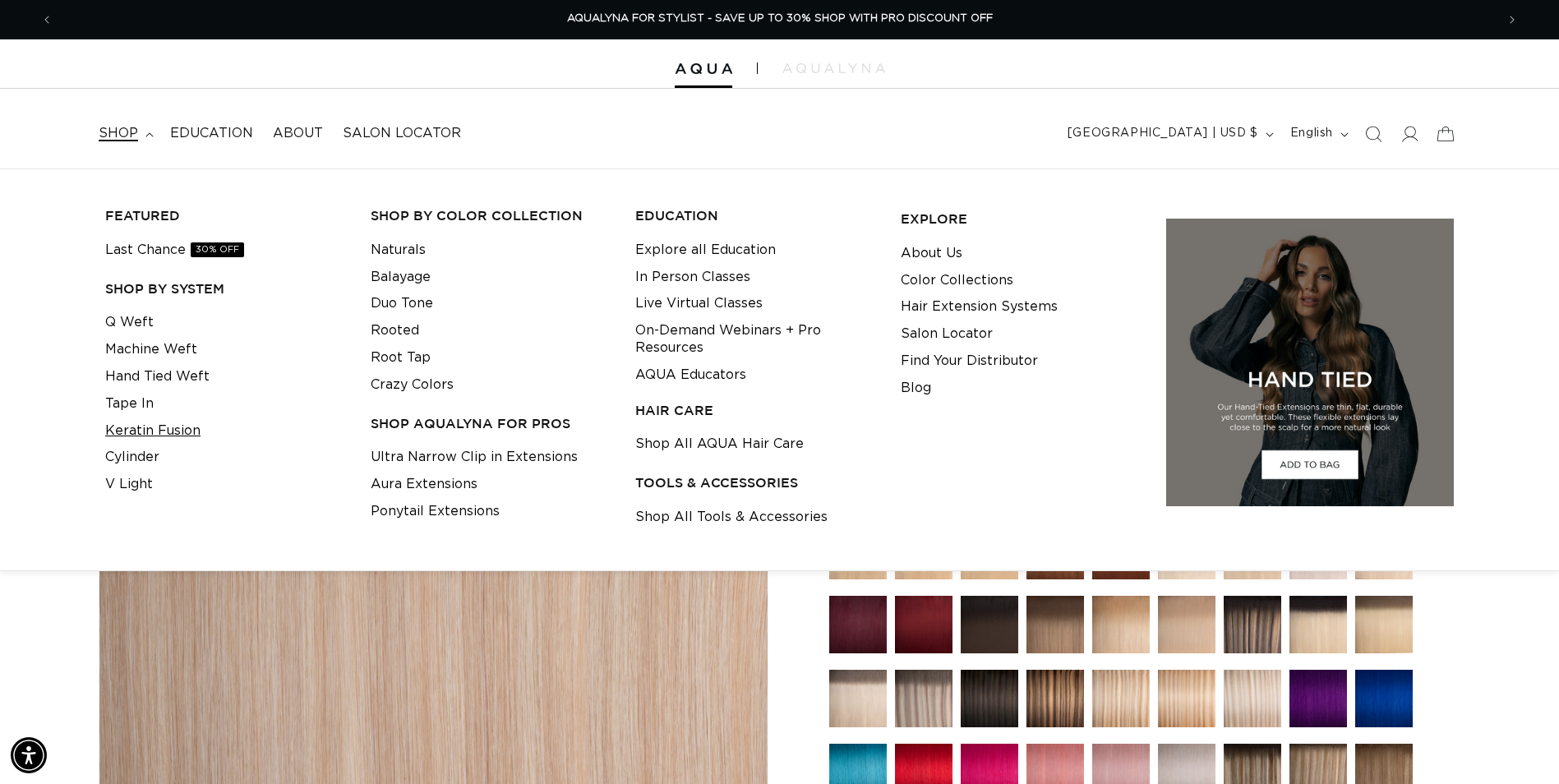
click at [173, 437] on link "Keratin Fusion" at bounding box center [153, 430] width 96 height 27
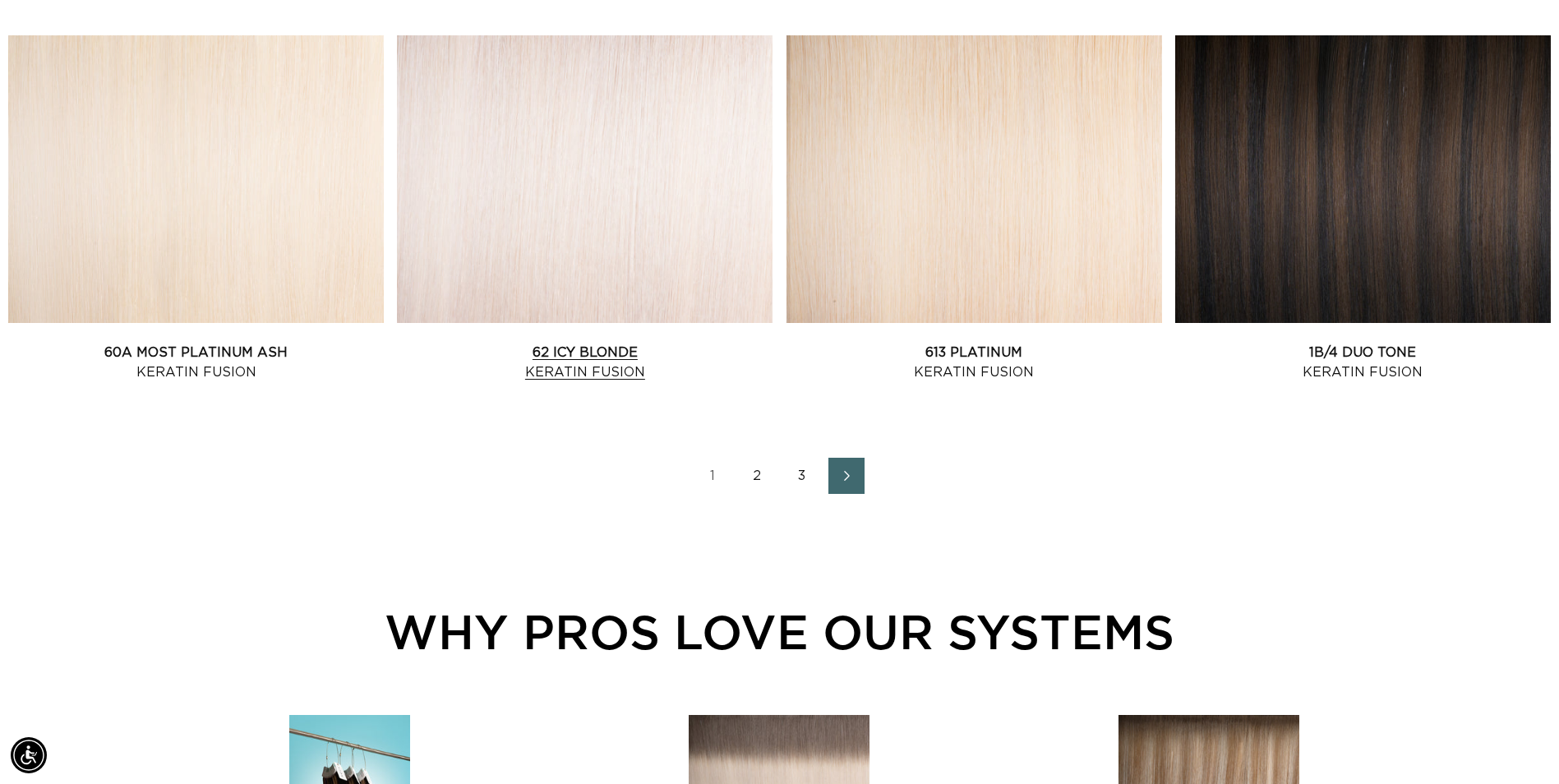
click at [624, 342] on link "62 Icy Blonde Keratin Fusion" at bounding box center [584, 362] width 375 height 39
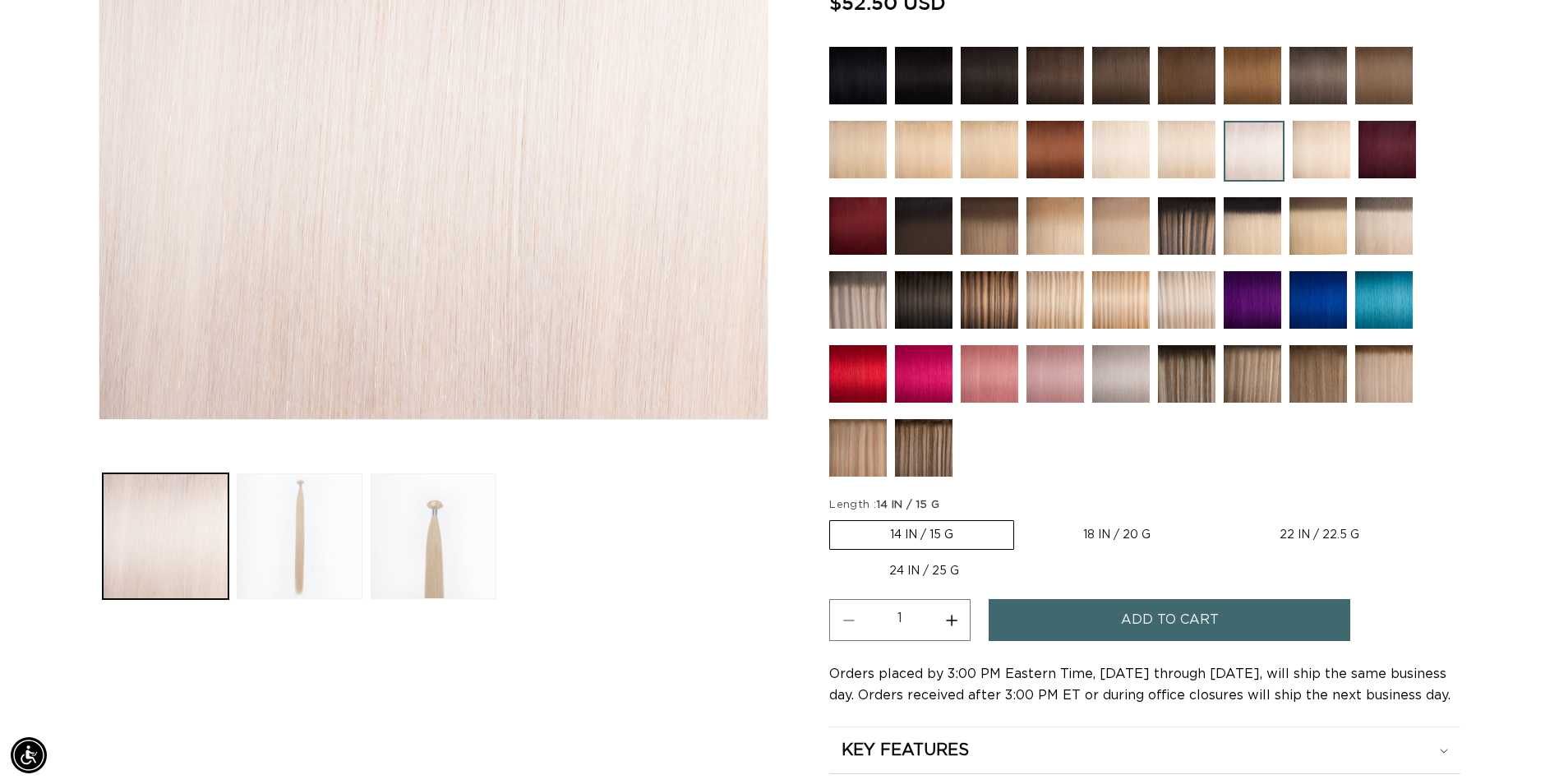
scroll to position [493, 0]
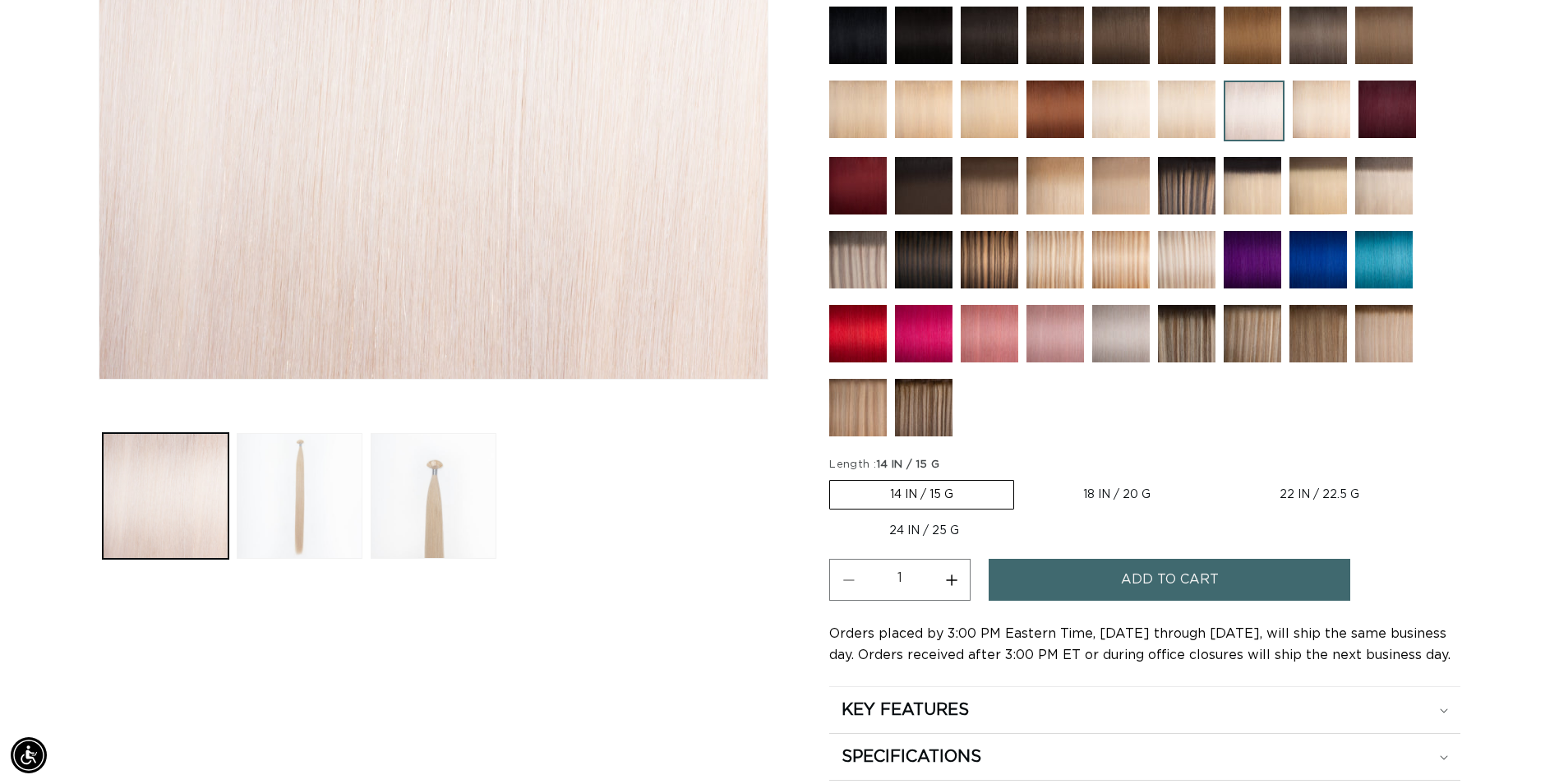
click at [951, 581] on button "Increase quantity for 62 Icy Blonde - Keratin Fusion" at bounding box center [950, 580] width 37 height 42
type input "2"
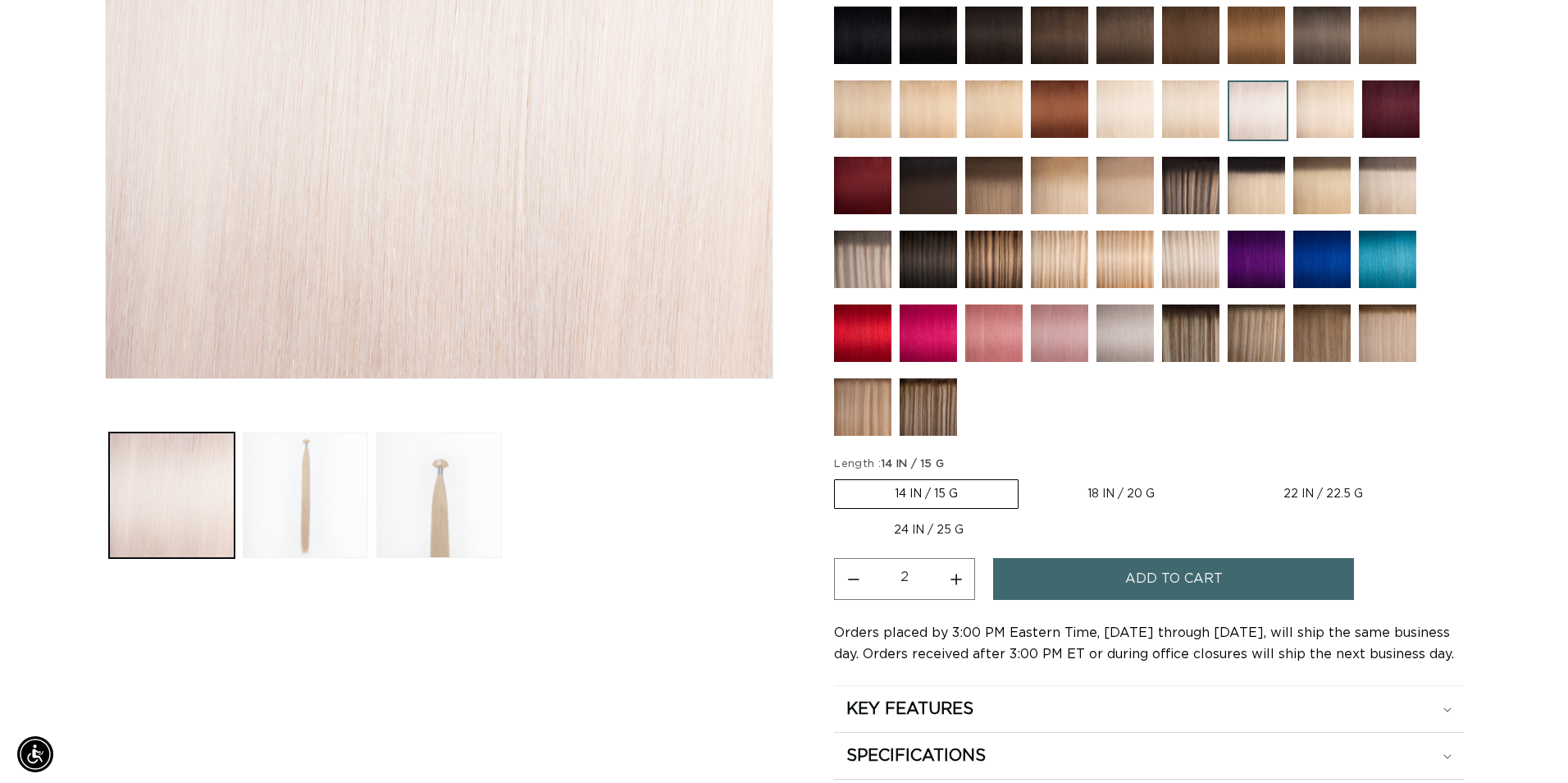
scroll to position [0, 2880]
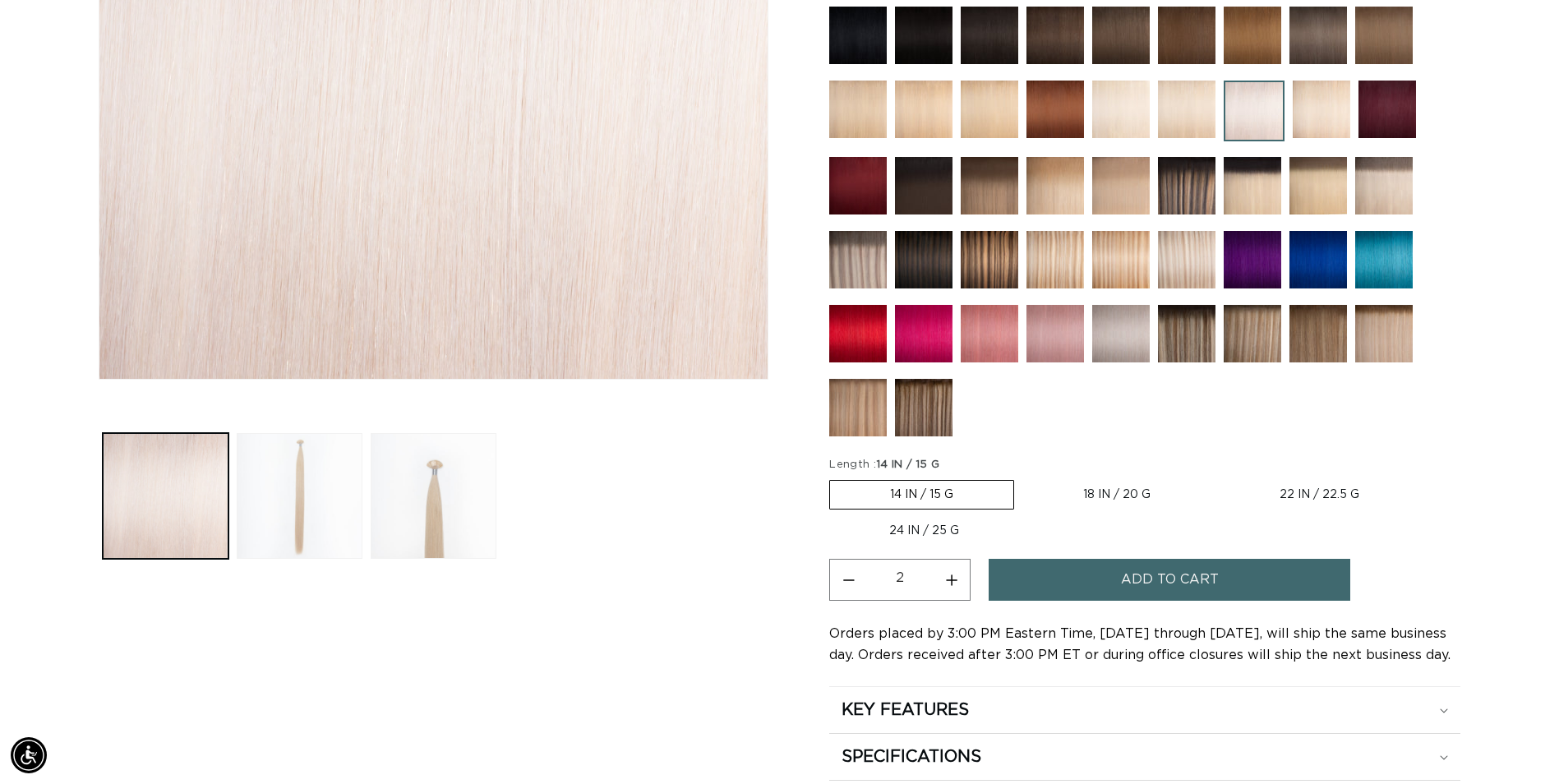
click at [1065, 587] on button "Add to cart" at bounding box center [1170, 580] width 362 height 42
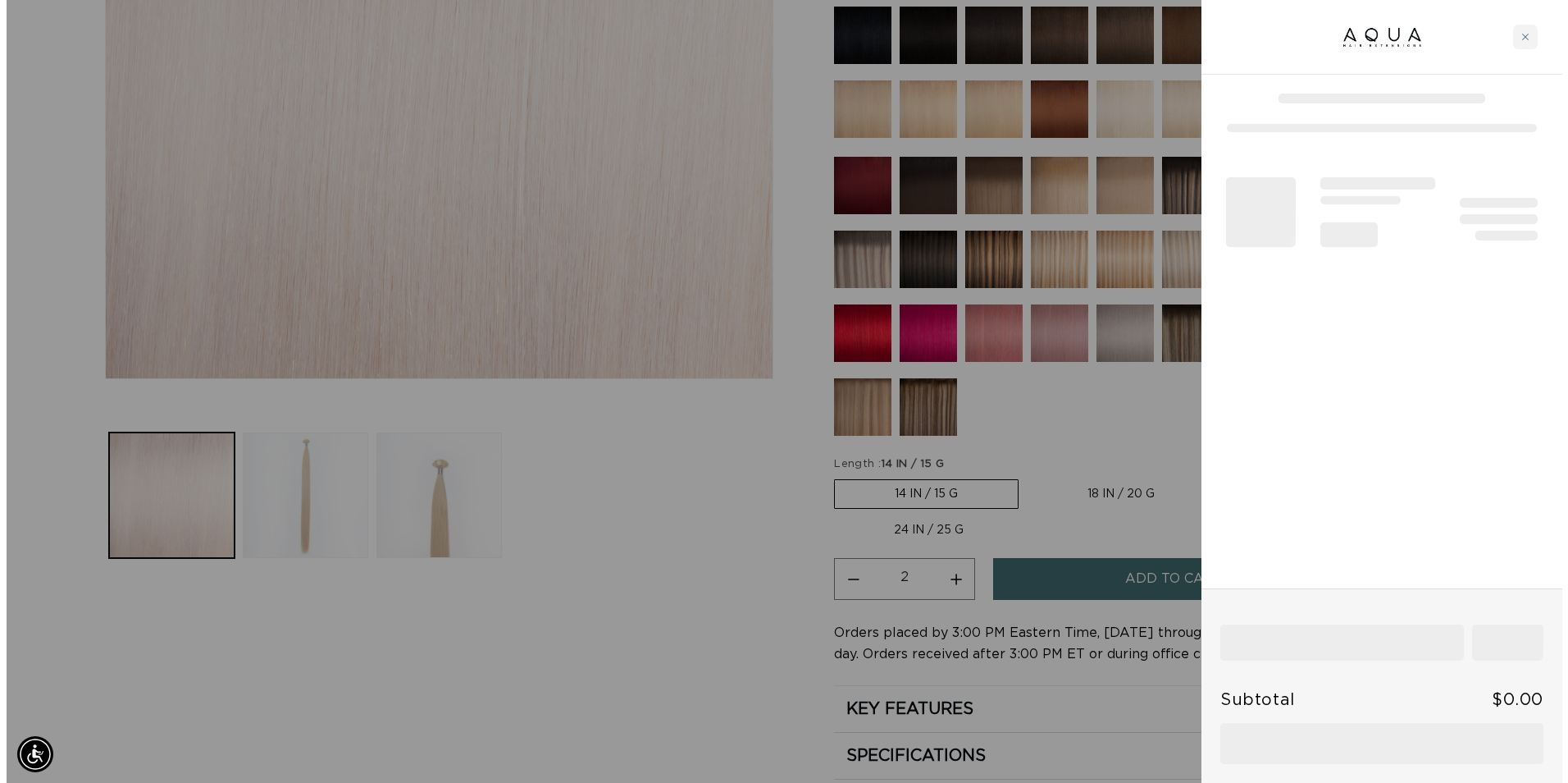
scroll to position [0, 0]
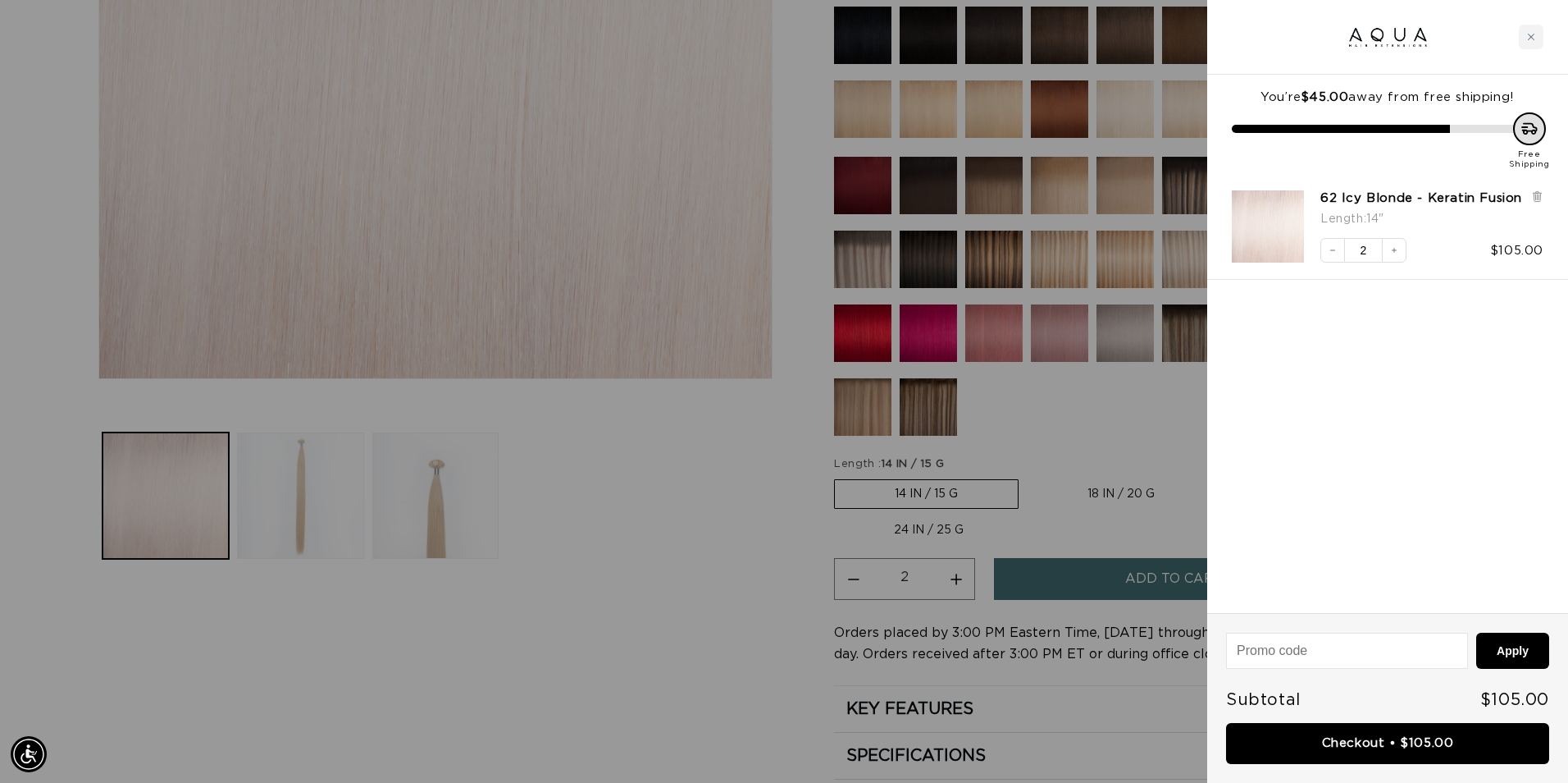
drag, startPoint x: 1534, startPoint y: 34, endPoint x: 1502, endPoint y: 52, distance: 36.7
click at [1534, 34] on icon "Close cart" at bounding box center [1531, 37] width 8 height 8
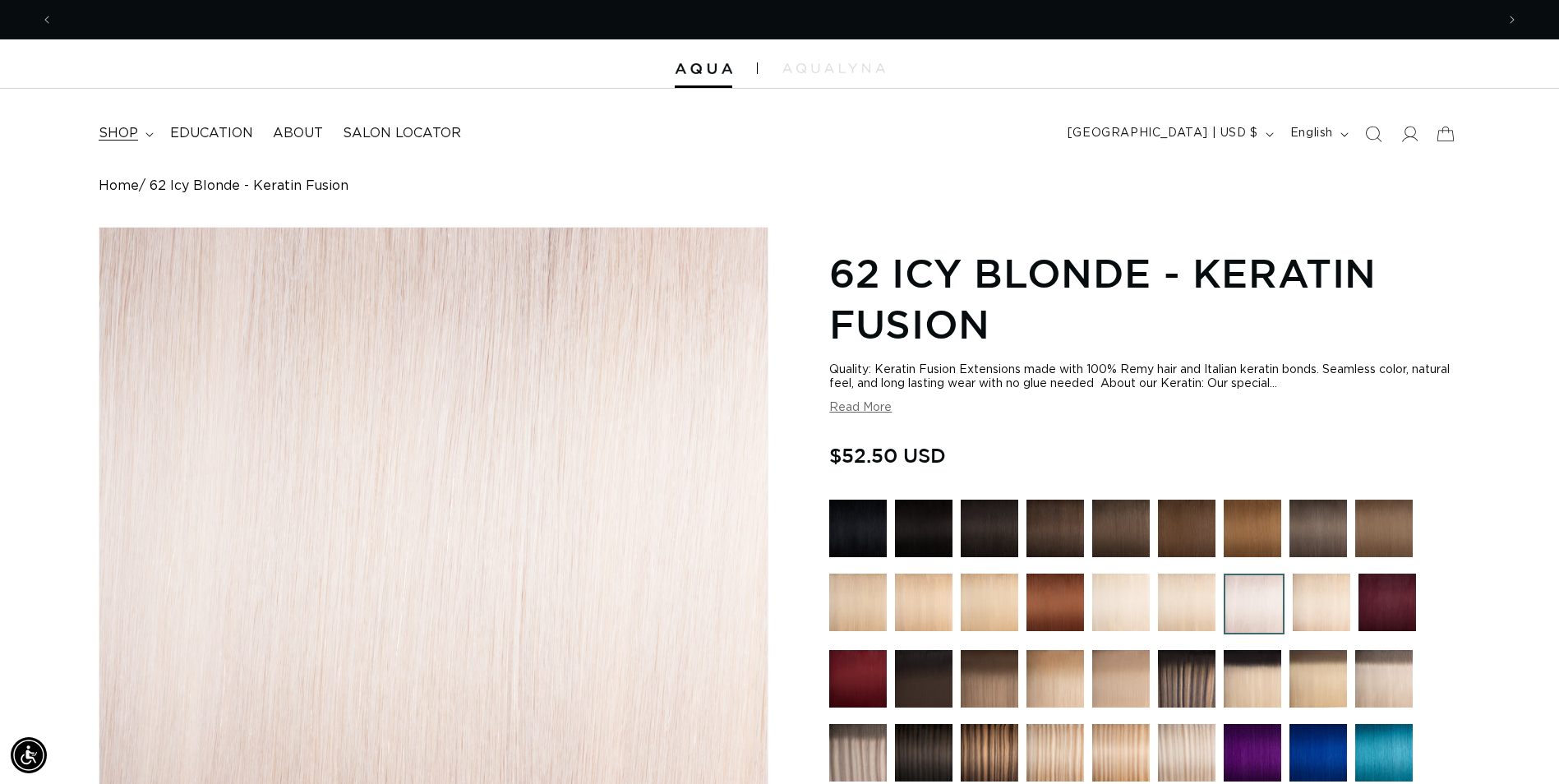
scroll to position [0, 2885]
click at [149, 130] on summary "shop" at bounding box center [125, 133] width 71 height 37
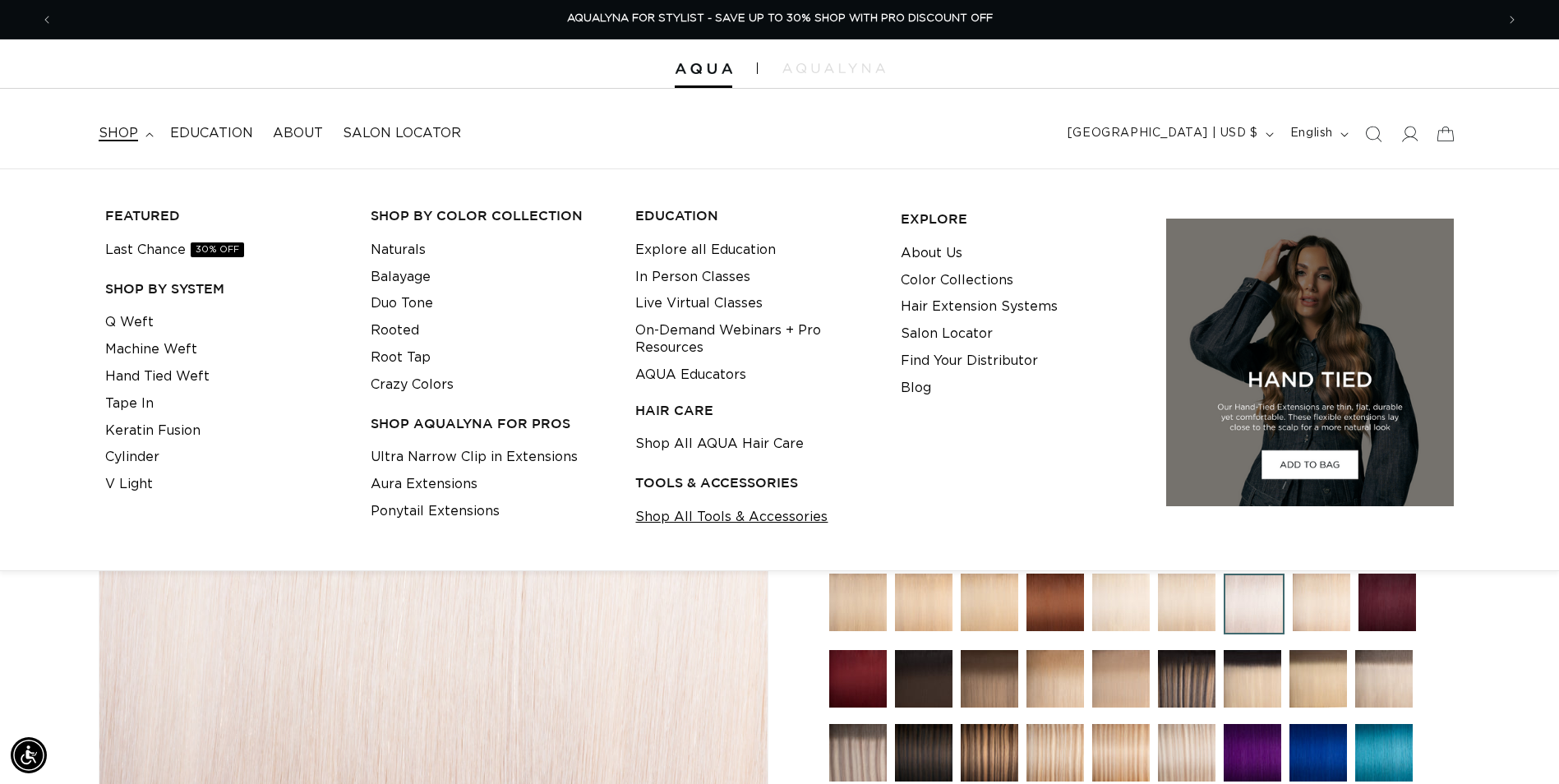
click at [671, 518] on link "Shop All Tools & Accessories" at bounding box center [731, 517] width 192 height 27
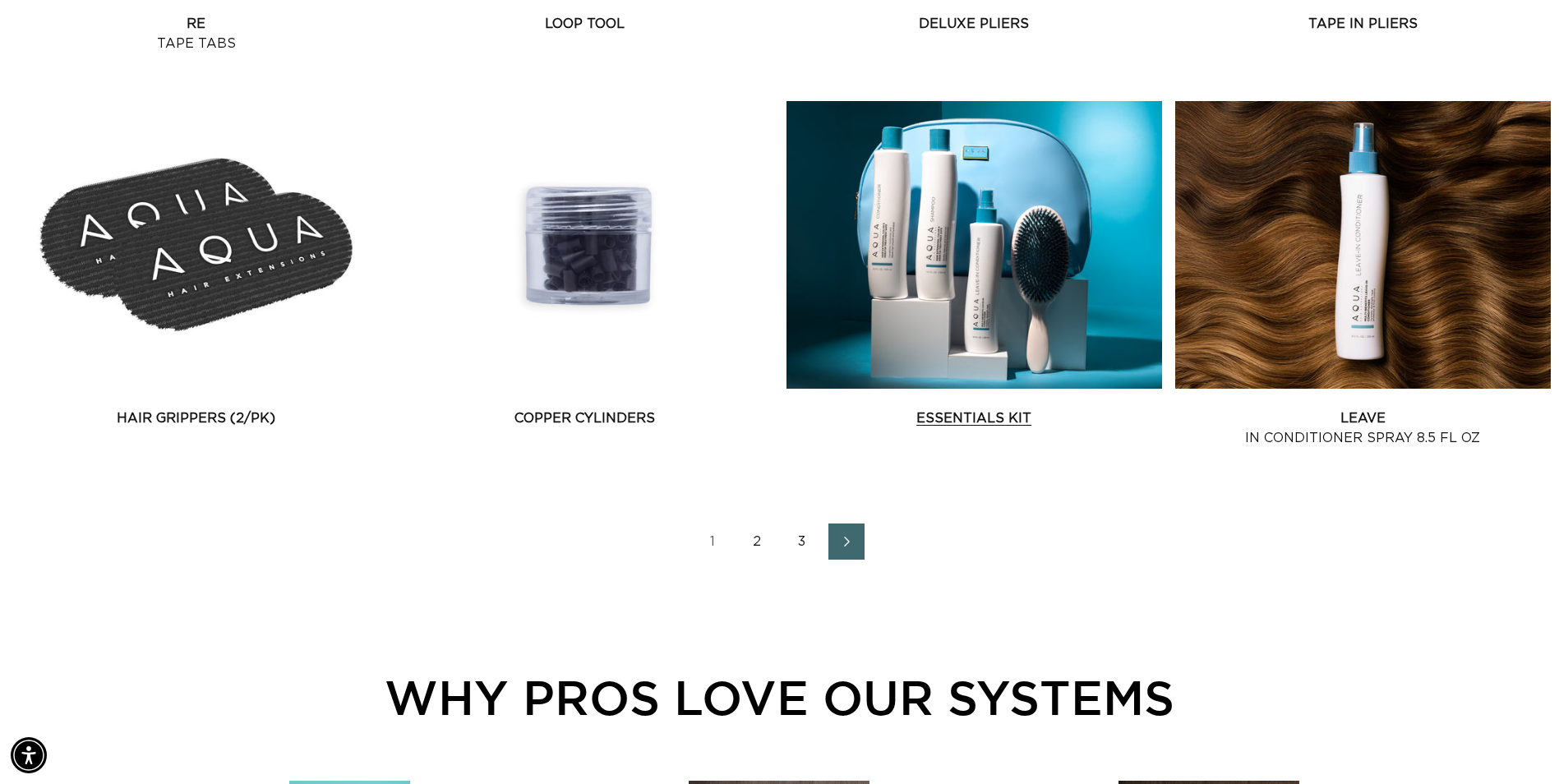
scroll to position [0, 2885]
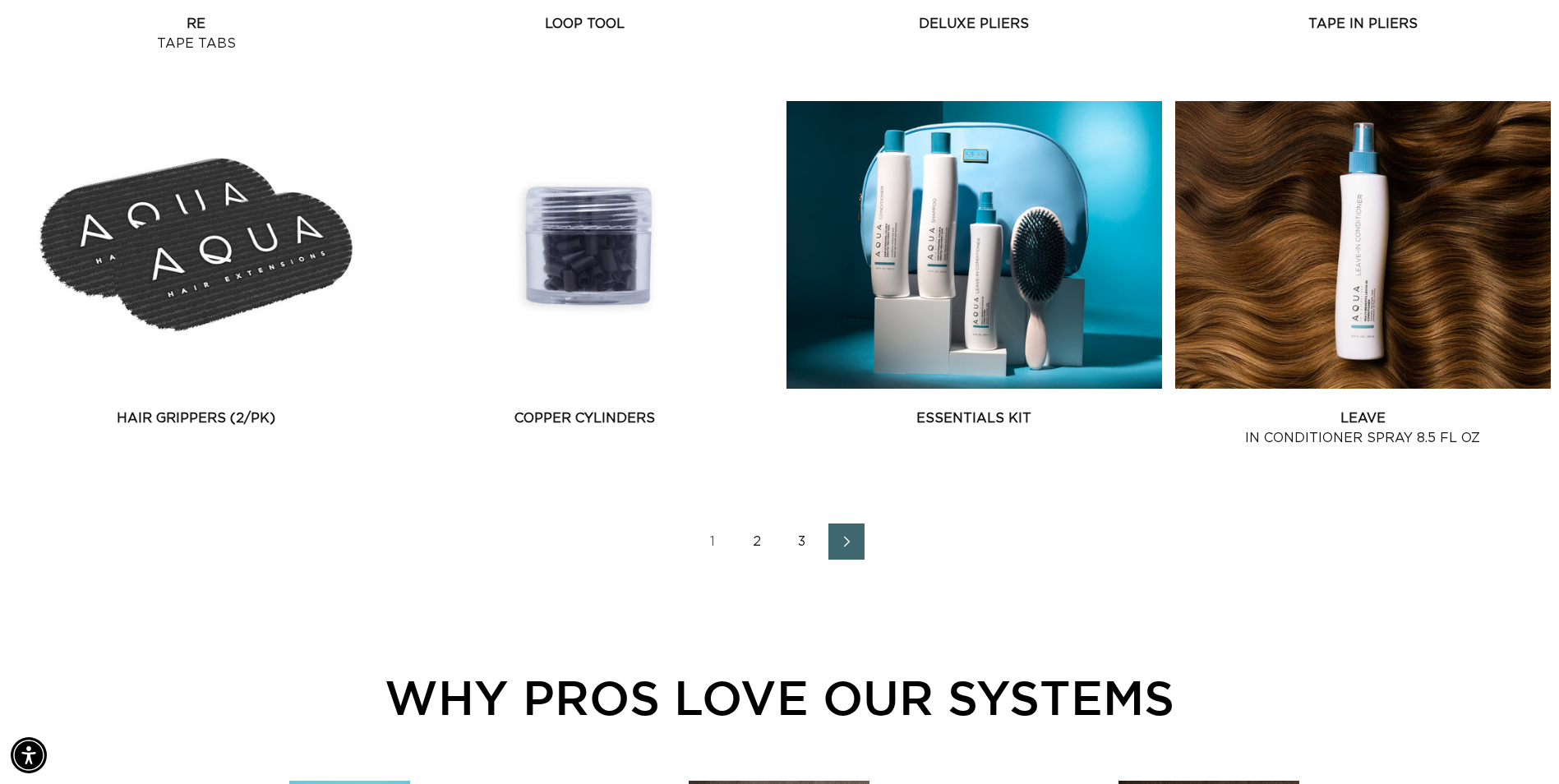
click at [845, 534] on span "Next page" at bounding box center [845, 541] width 10 height 20
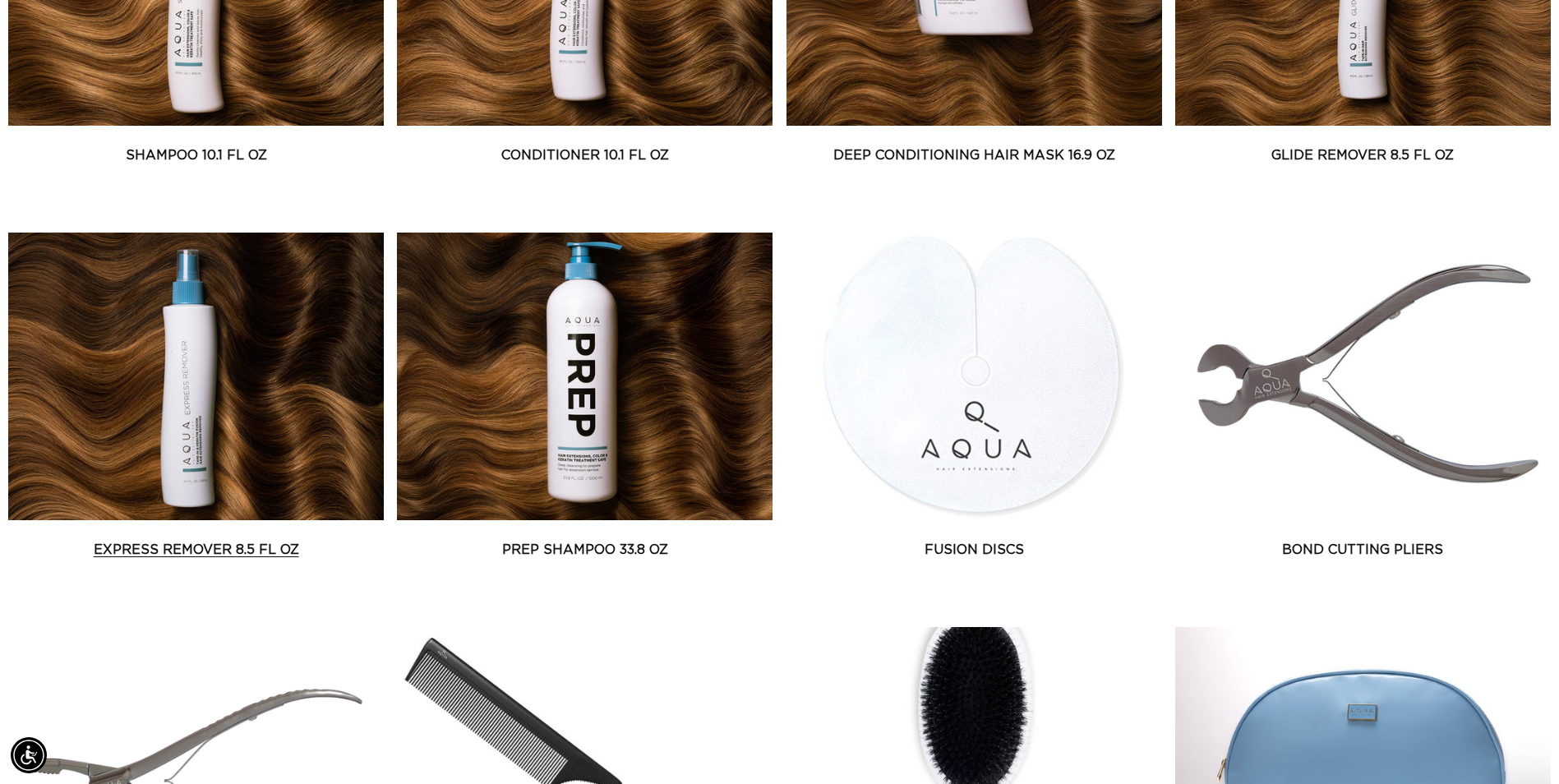
click at [242, 540] on link "Express Remover 8.5 fl oz" at bounding box center [196, 550] width 375 height 20
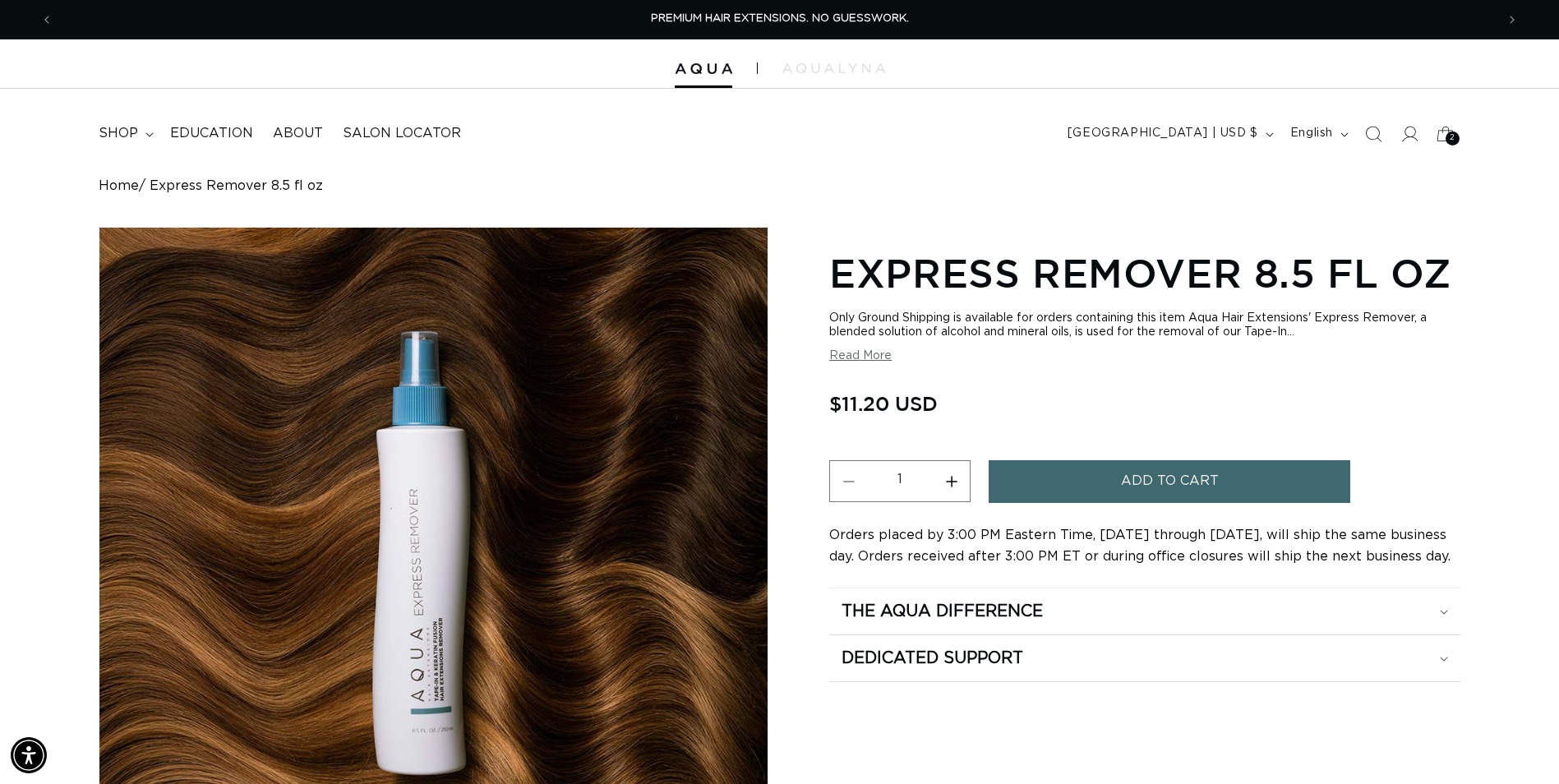
click at [1224, 480] on button "Add to cart" at bounding box center [1170, 481] width 362 height 42
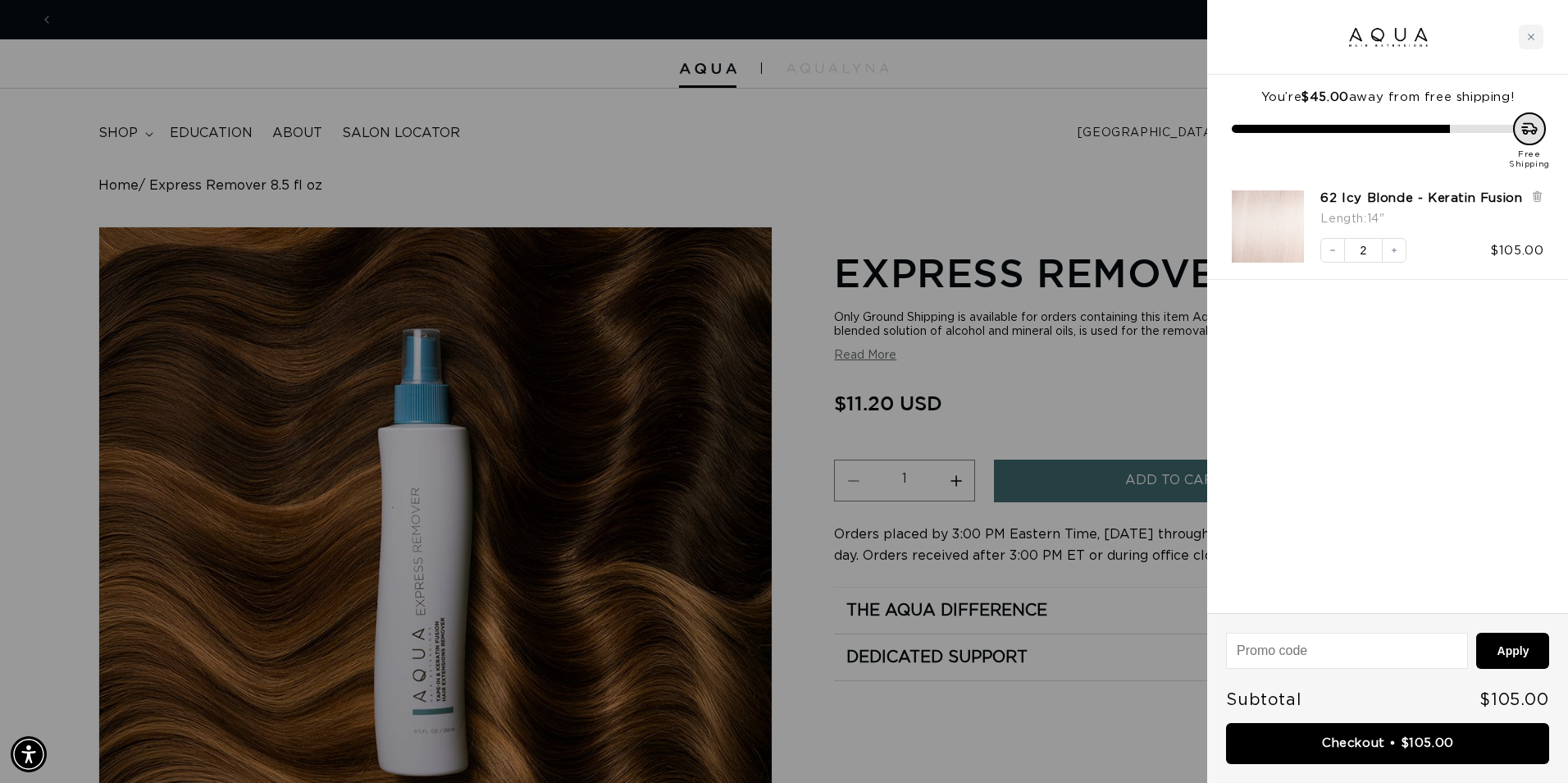
scroll to position [0, 1452]
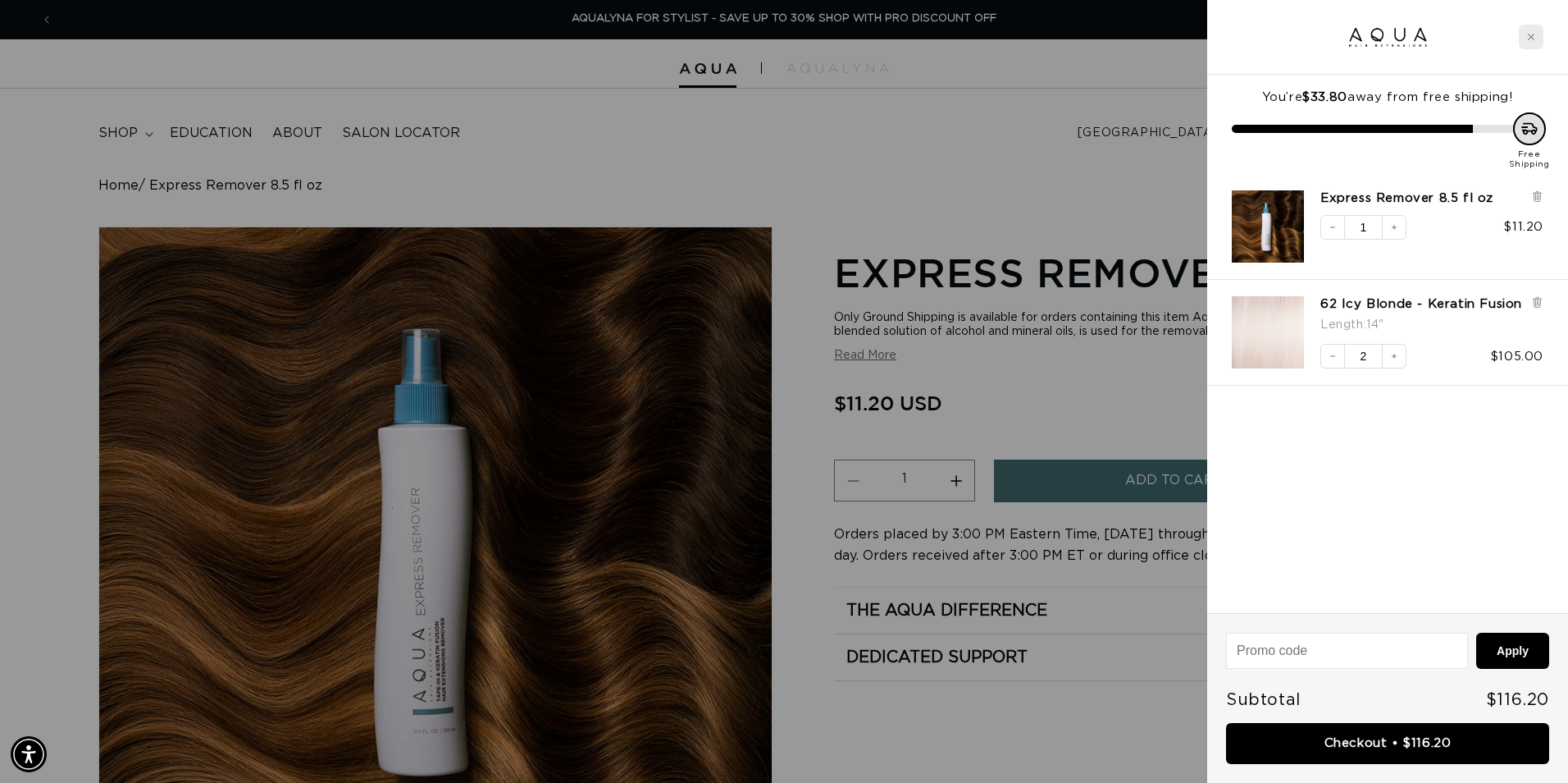
click at [1527, 35] on div "Close cart" at bounding box center [1531, 37] width 24 height 24
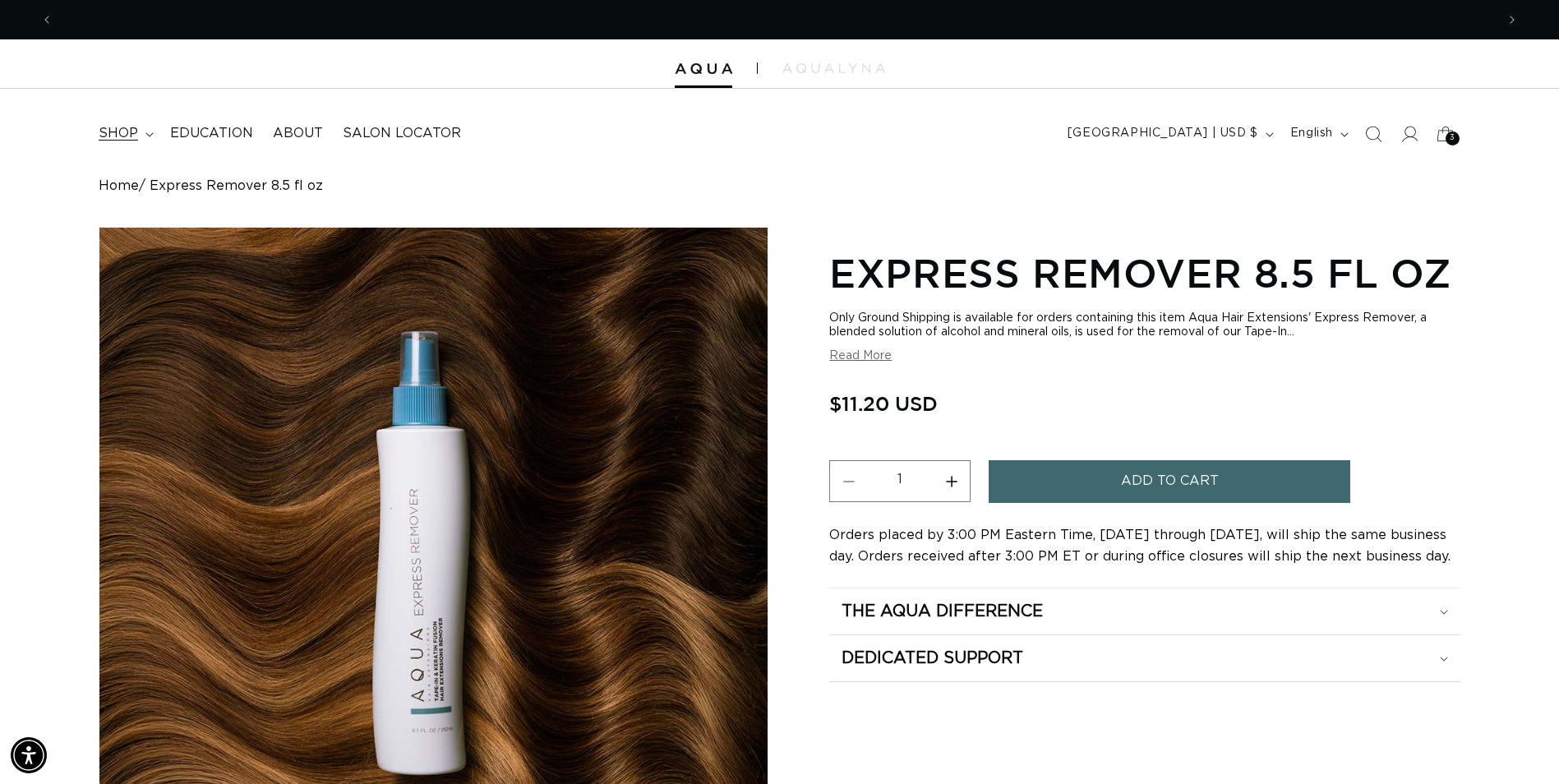
scroll to position [0, 0]
click at [125, 133] on span "shop" at bounding box center [118, 133] width 39 height 17
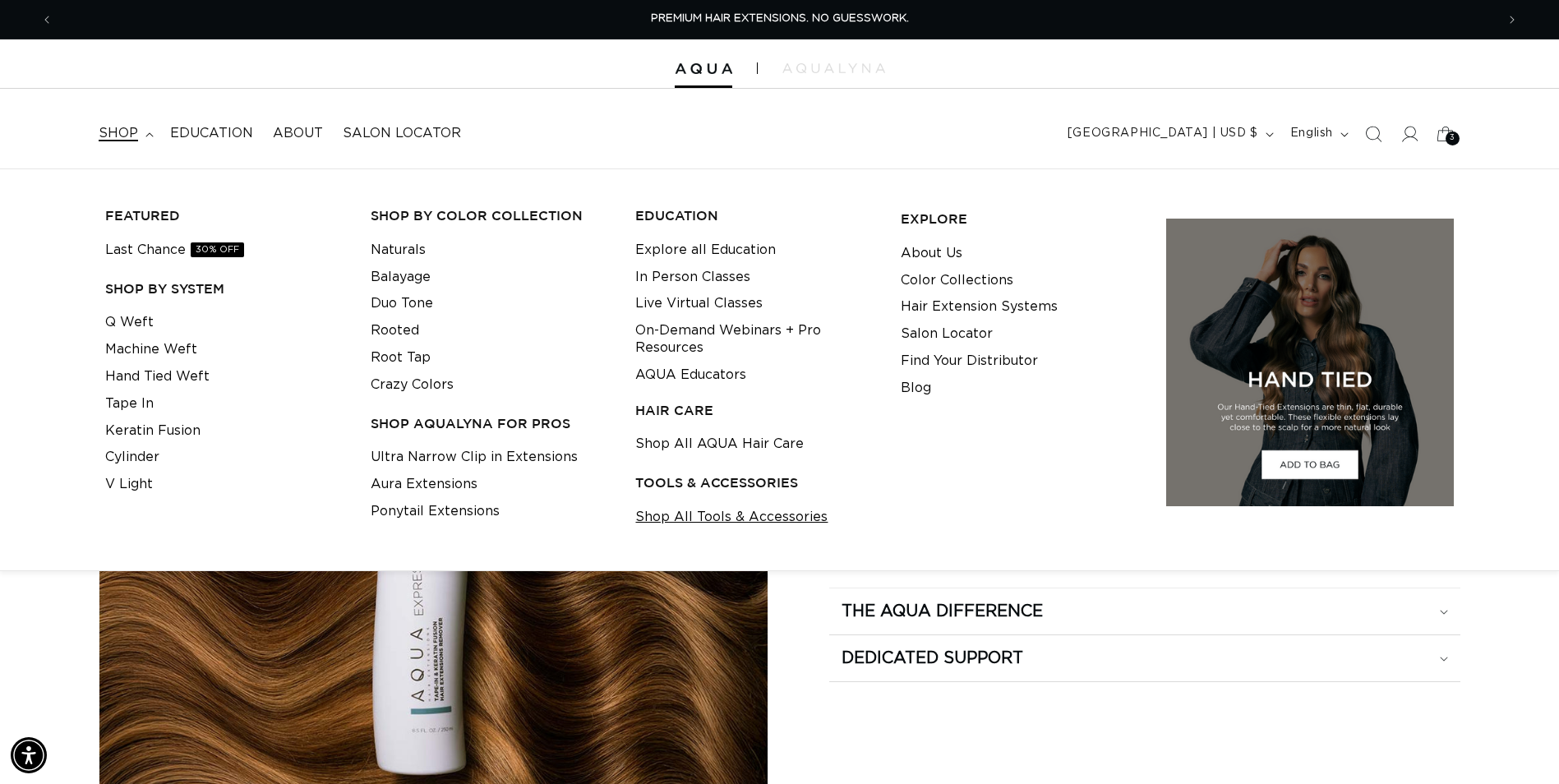
click at [694, 520] on link "Shop All Tools & Accessories" at bounding box center [731, 517] width 192 height 27
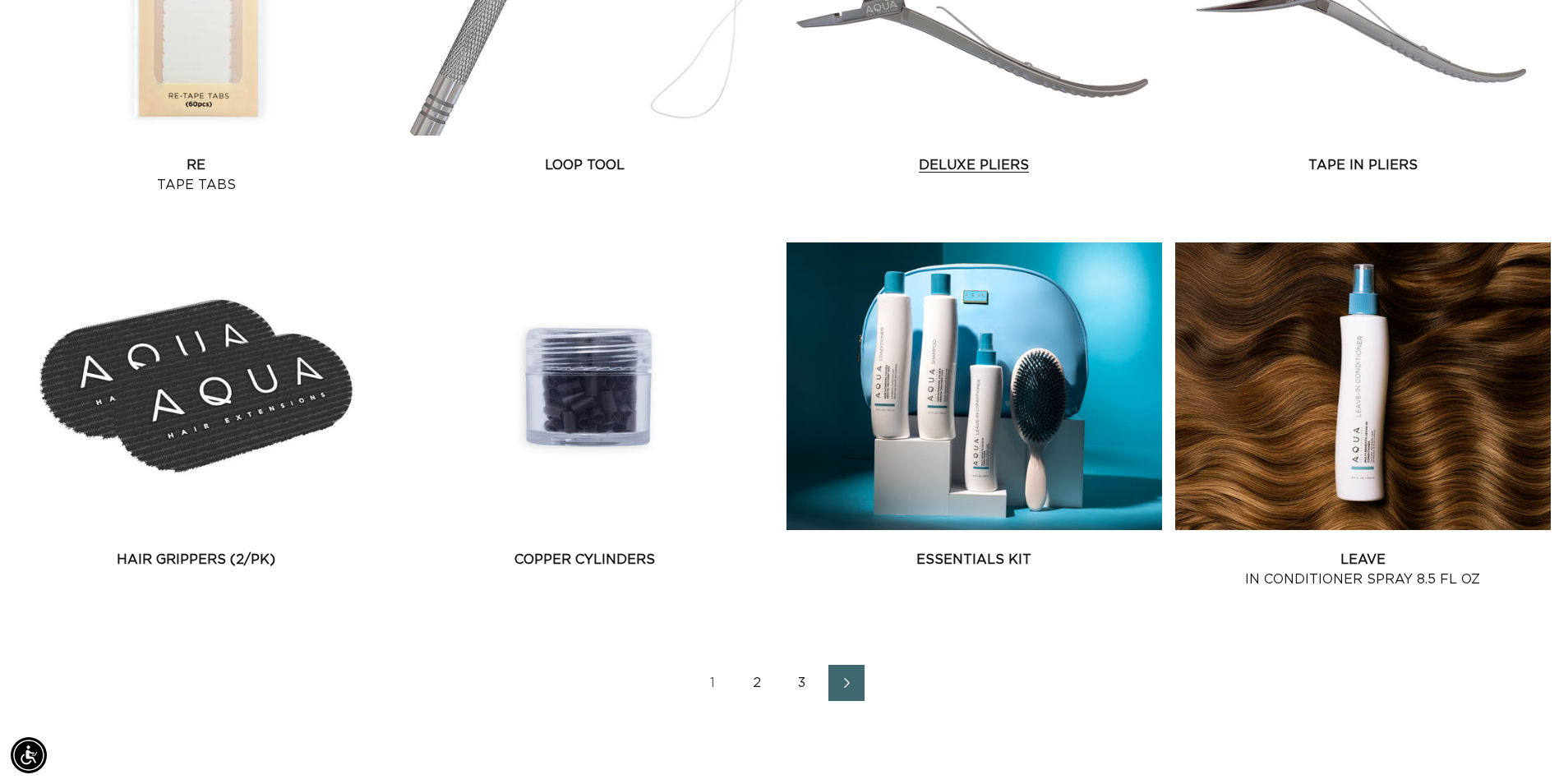
scroll to position [2136, 0]
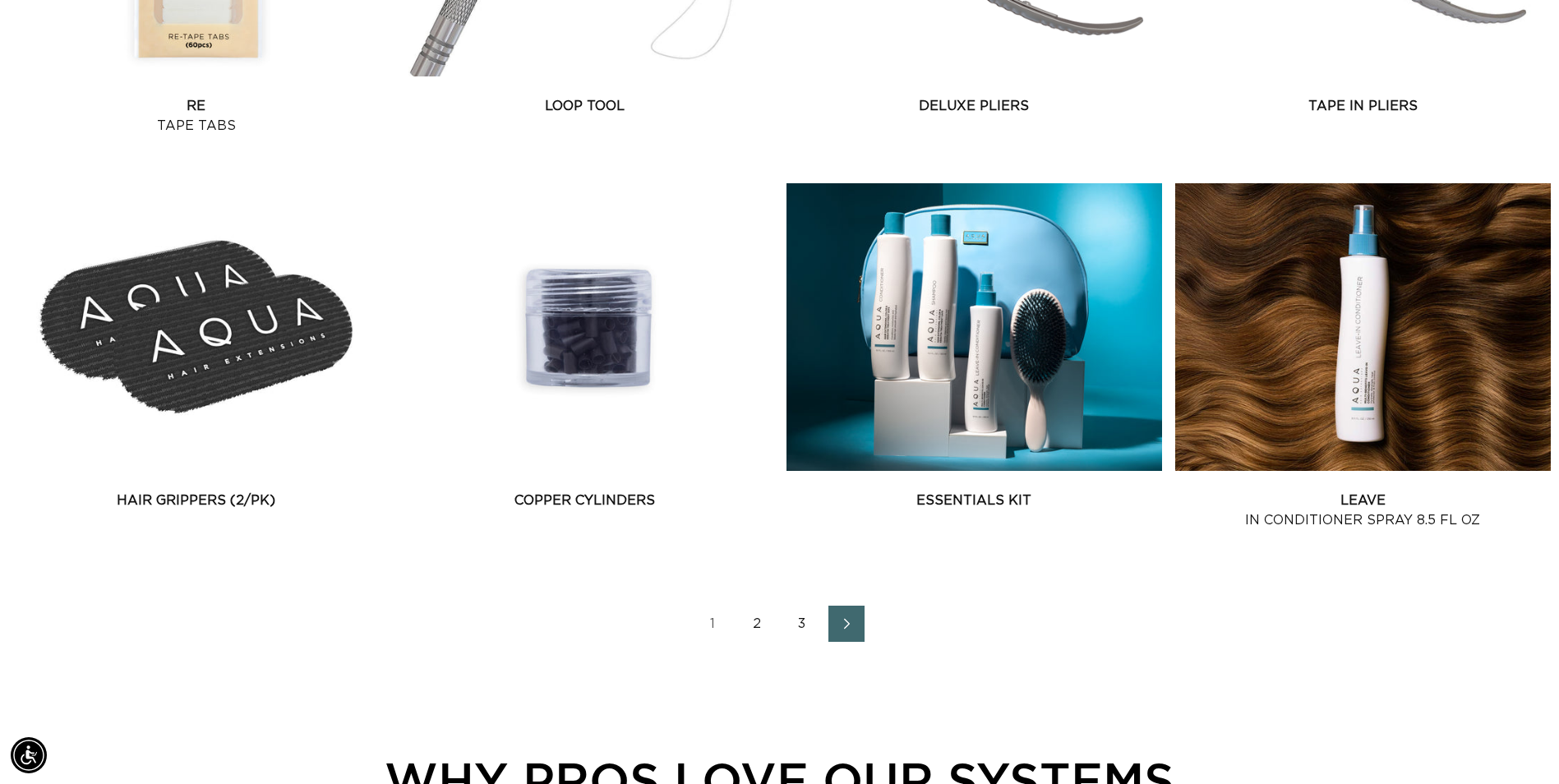
click at [842, 627] on icon "Next page" at bounding box center [847, 624] width 22 height 11
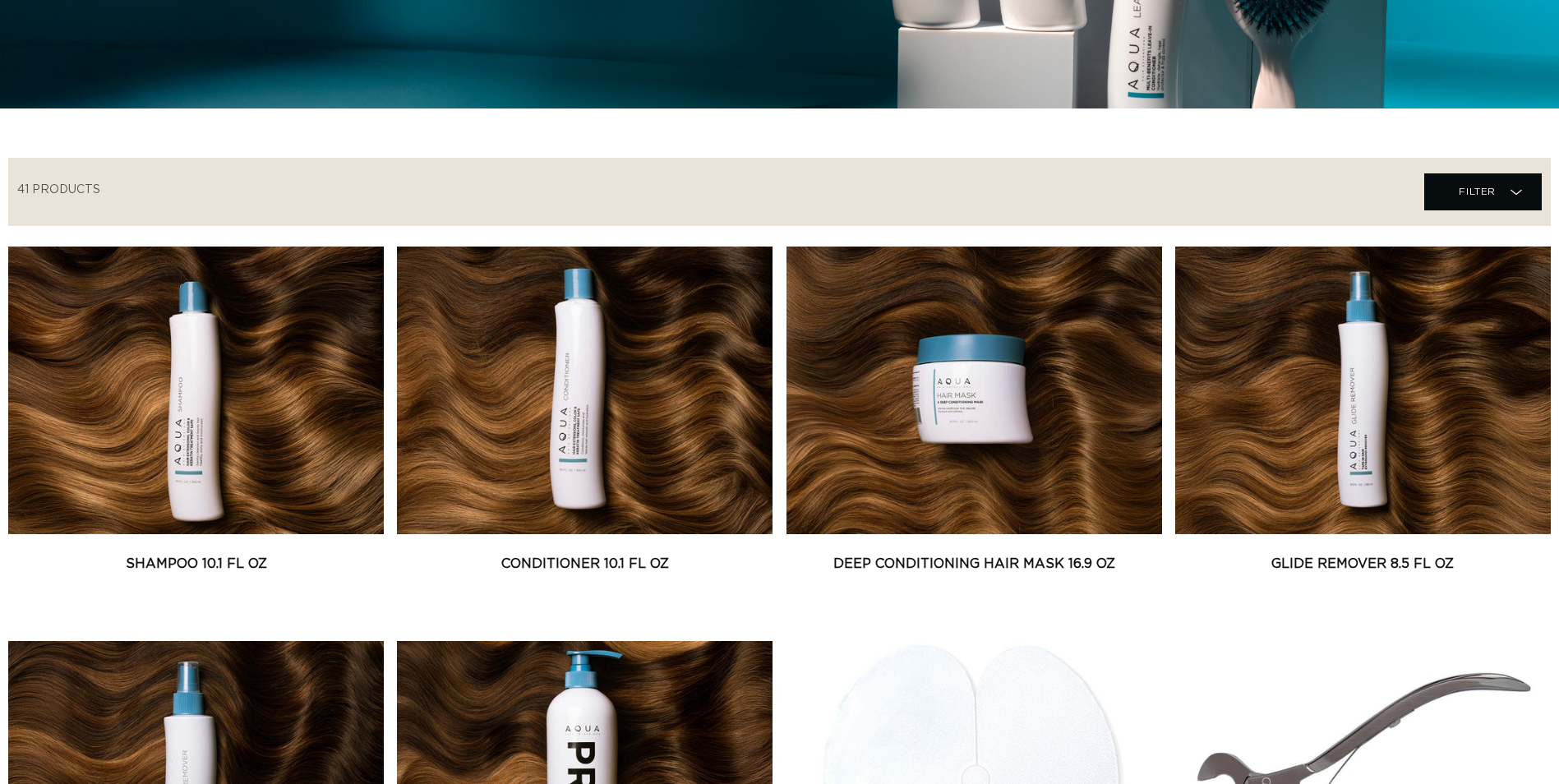
scroll to position [575, 0]
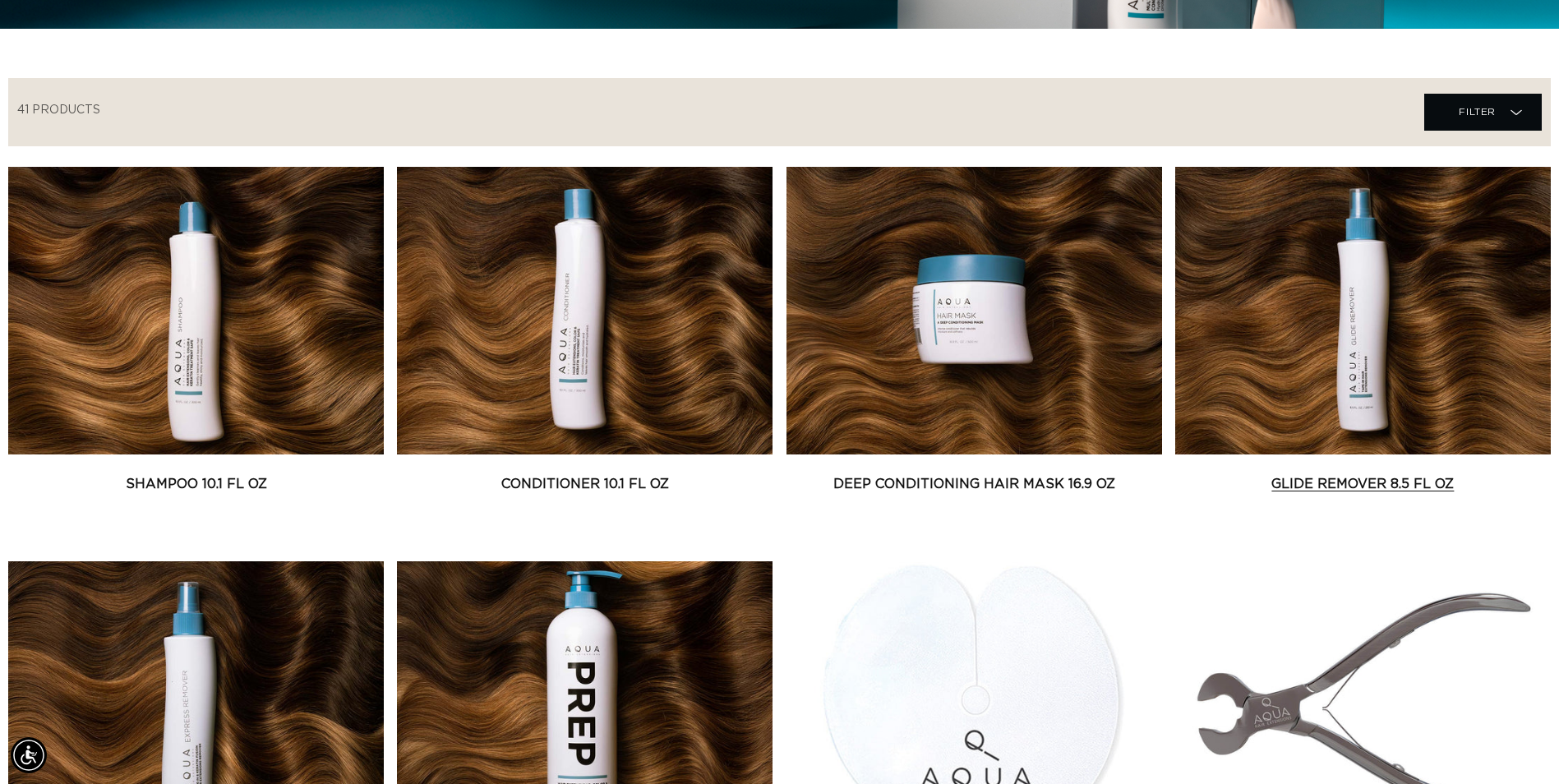
click at [1390, 475] on link "Glide Remover 8.5 fl oz" at bounding box center [1363, 484] width 375 height 20
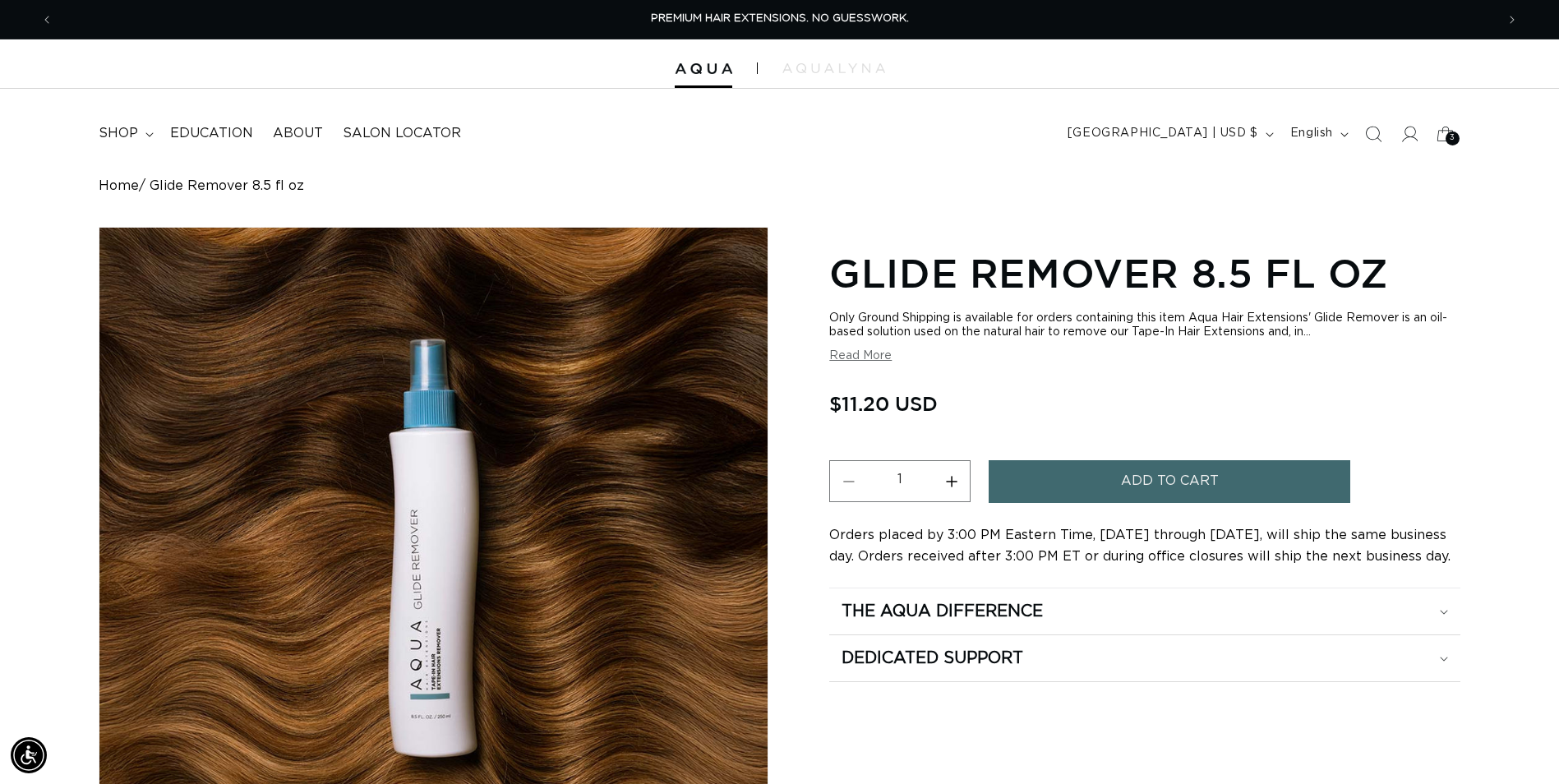
click at [857, 354] on button "Read More" at bounding box center [860, 355] width 63 height 14
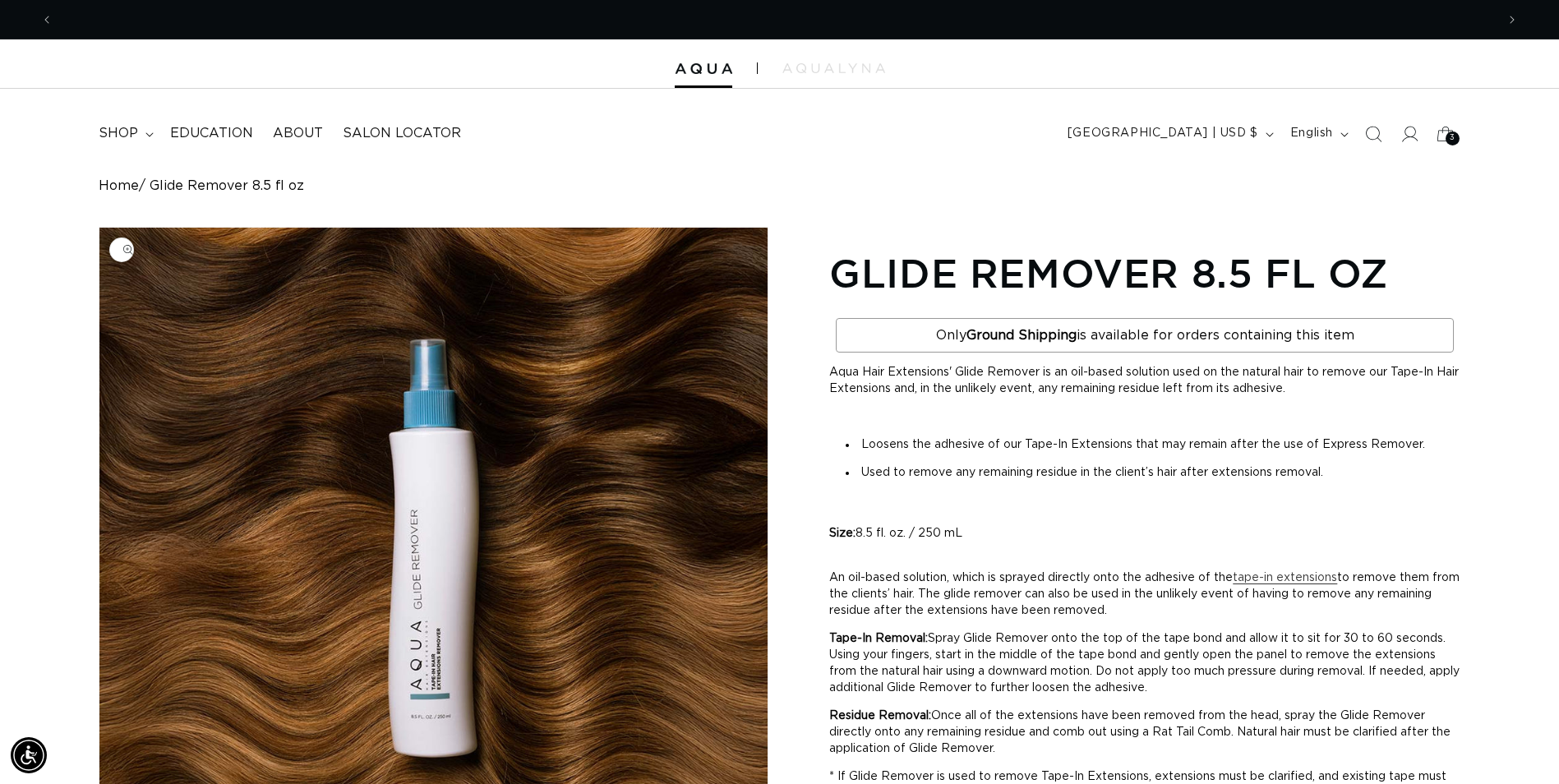
scroll to position [0, 1443]
click at [1456, 132] on div "3 3" at bounding box center [1452, 138] width 14 height 14
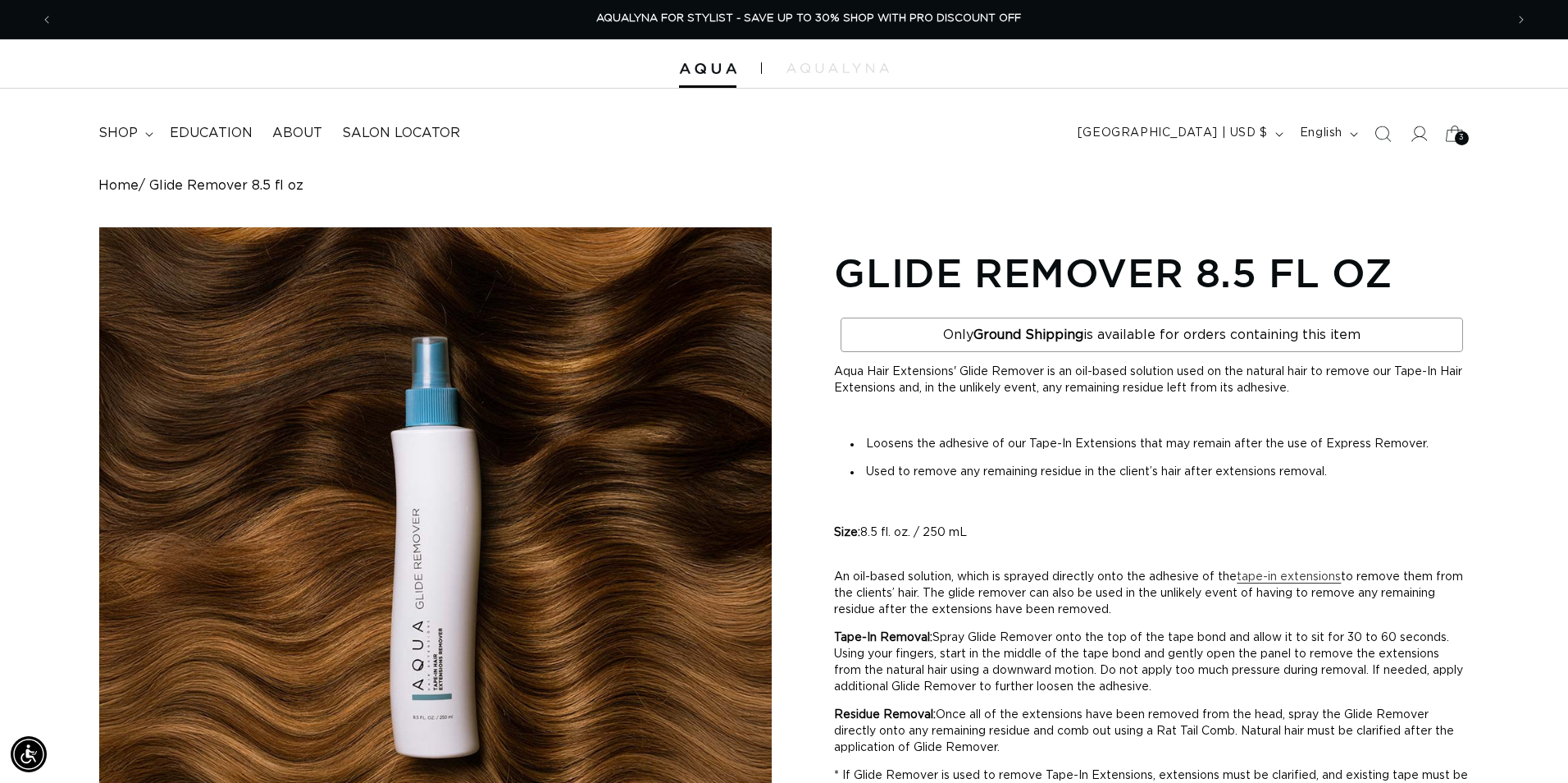
scroll to position [0, 2904]
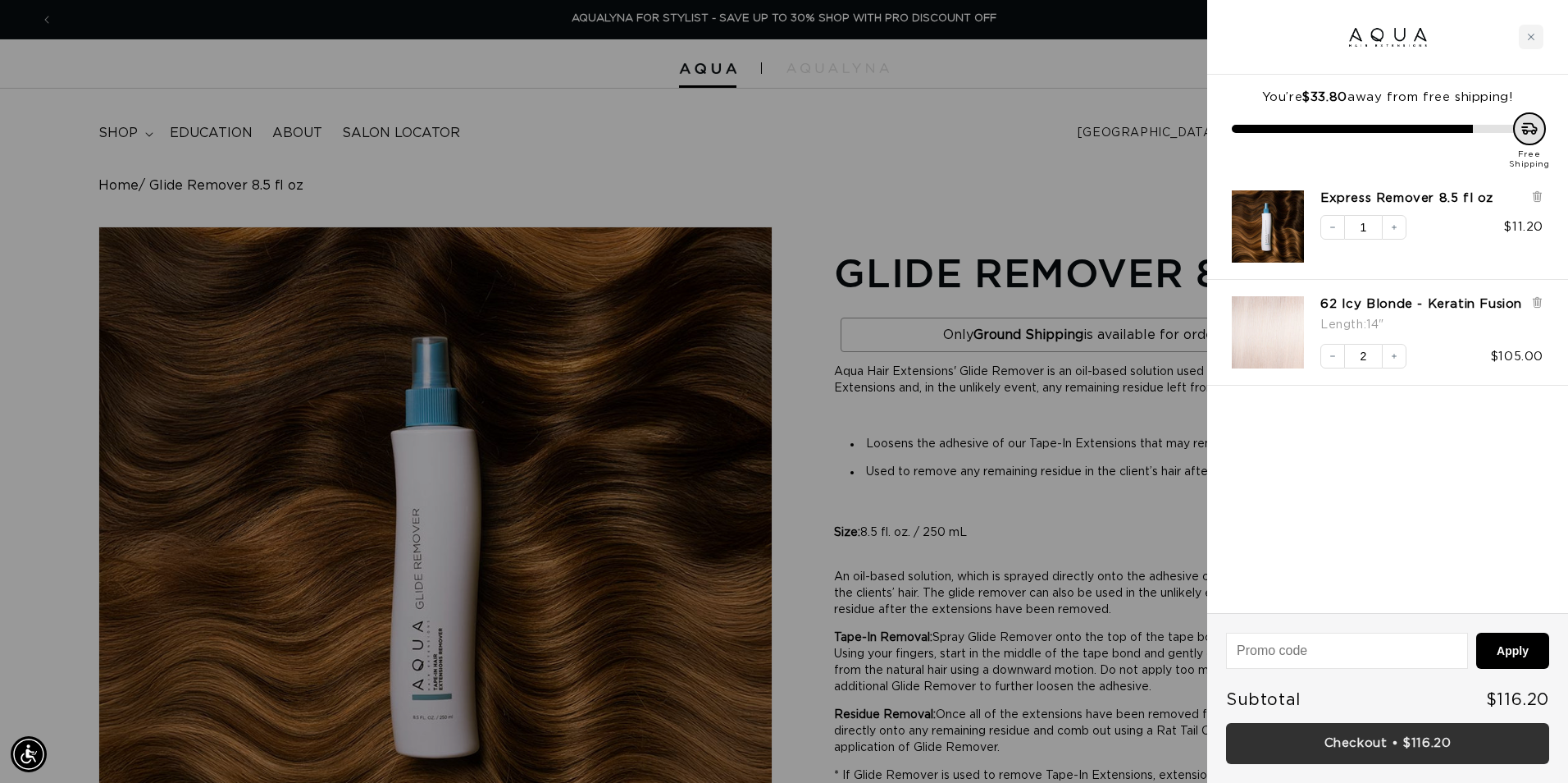
click at [1343, 748] on link "Checkout • $116.20" at bounding box center [1387, 744] width 323 height 42
